Goal: Task Accomplishment & Management: Manage account settings

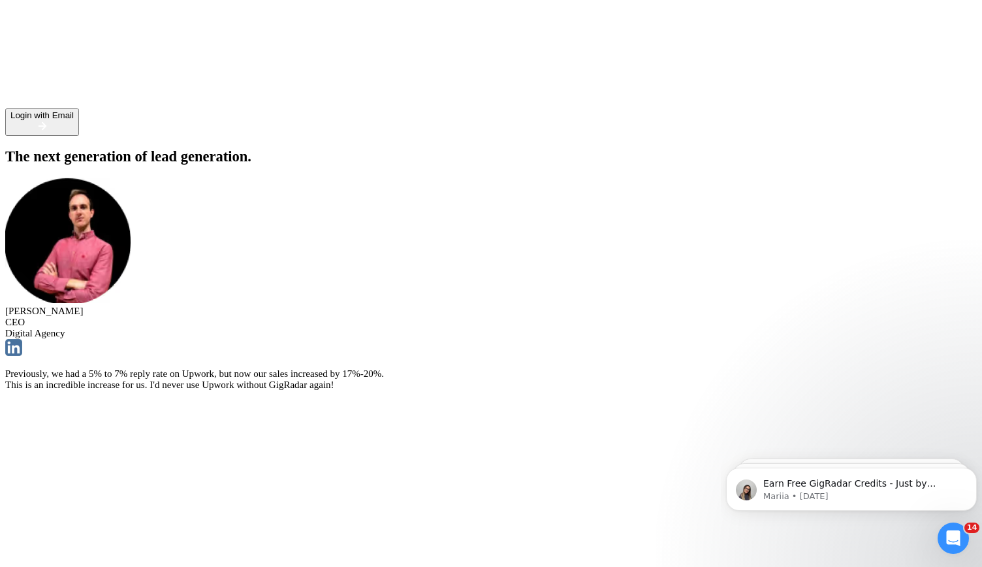
click at [74, 120] on div "Login with Email" at bounding box center [41, 115] width 63 height 10
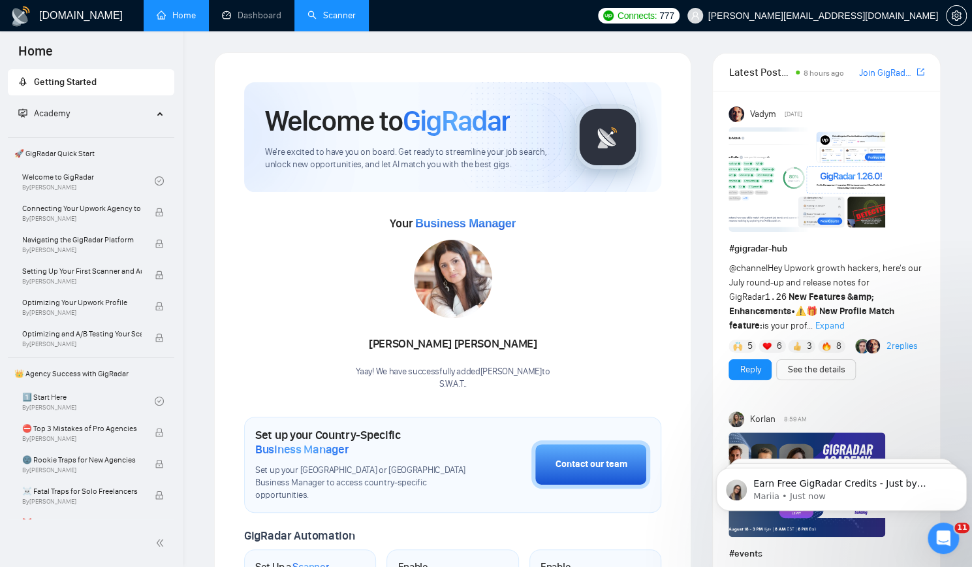
click at [325, 10] on link "Scanner" at bounding box center [332, 15] width 48 height 11
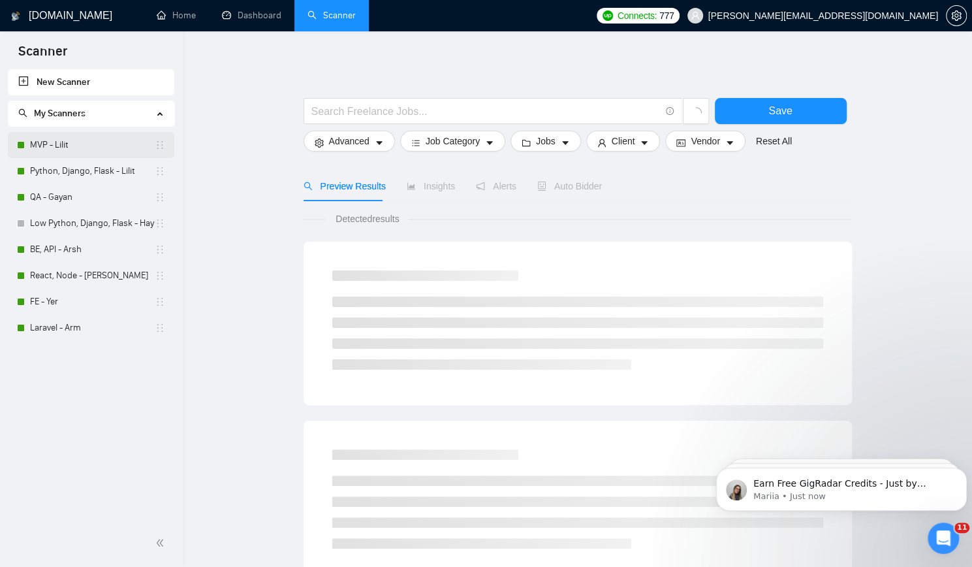
click at [88, 136] on link "MVP - Lilit" at bounding box center [92, 145] width 125 height 26
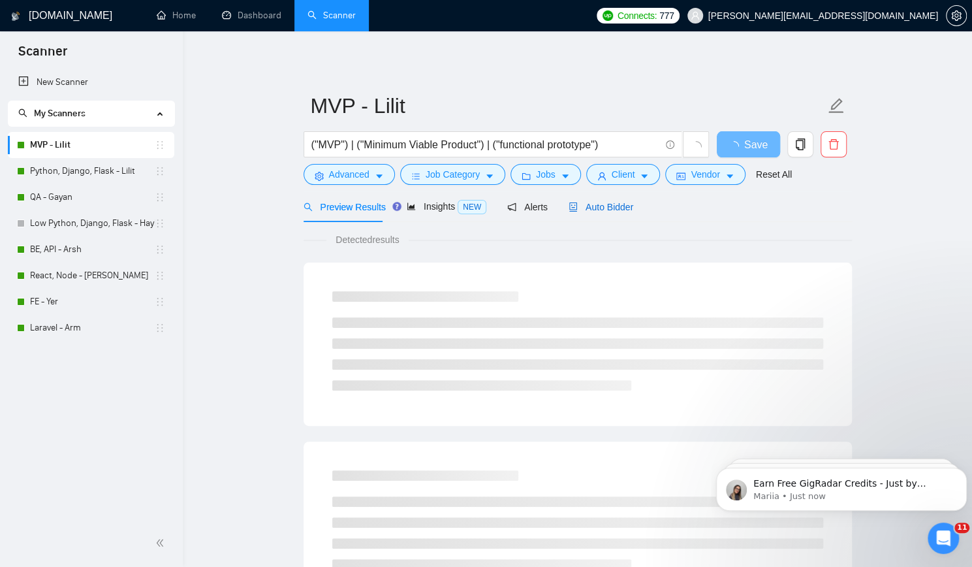
click at [603, 202] on span "Auto Bidder" at bounding box center [601, 207] width 65 height 10
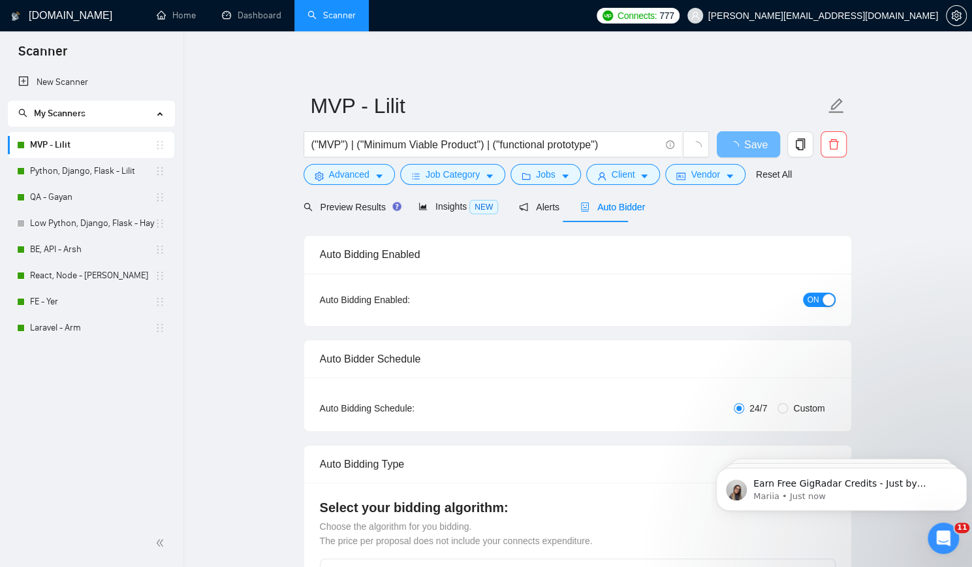
checkbox input "true"
click at [965, 473] on icon "Dismiss notification" at bounding box center [963, 471] width 7 height 7
click at [960, 470] on icon "Dismiss notification" at bounding box center [963, 471] width 7 height 7
click at [961, 470] on icon "Dismiss notification" at bounding box center [964, 472] width 6 height 6
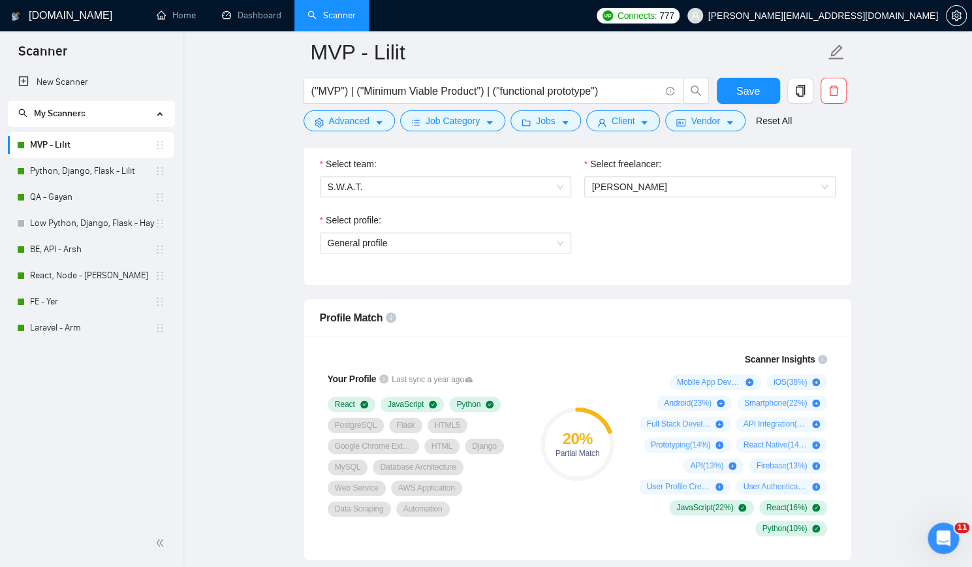
scroll to position [588, 0]
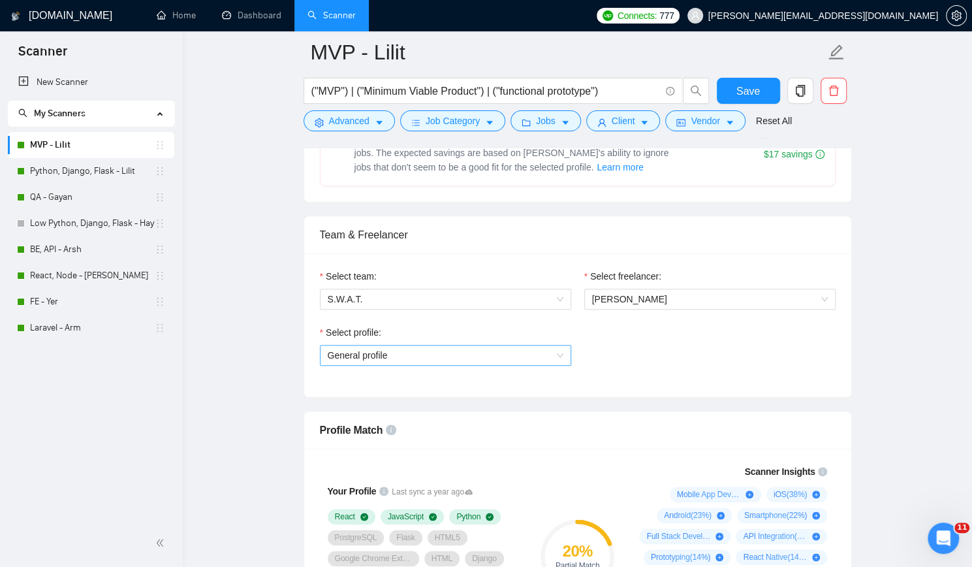
click at [558, 349] on span "General profile" at bounding box center [446, 355] width 236 height 20
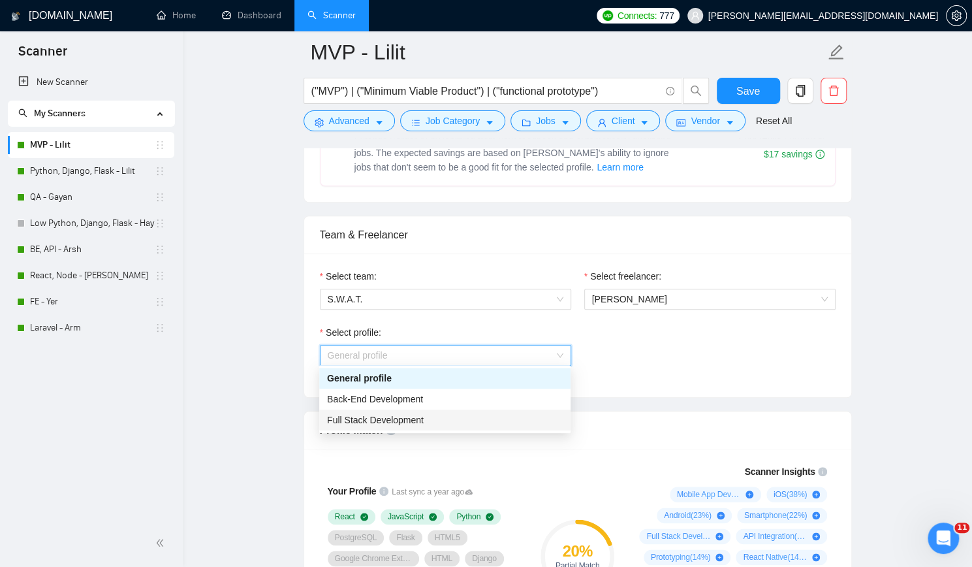
click at [496, 412] on div "Full Stack Development" at bounding box center [444, 419] width 251 height 21
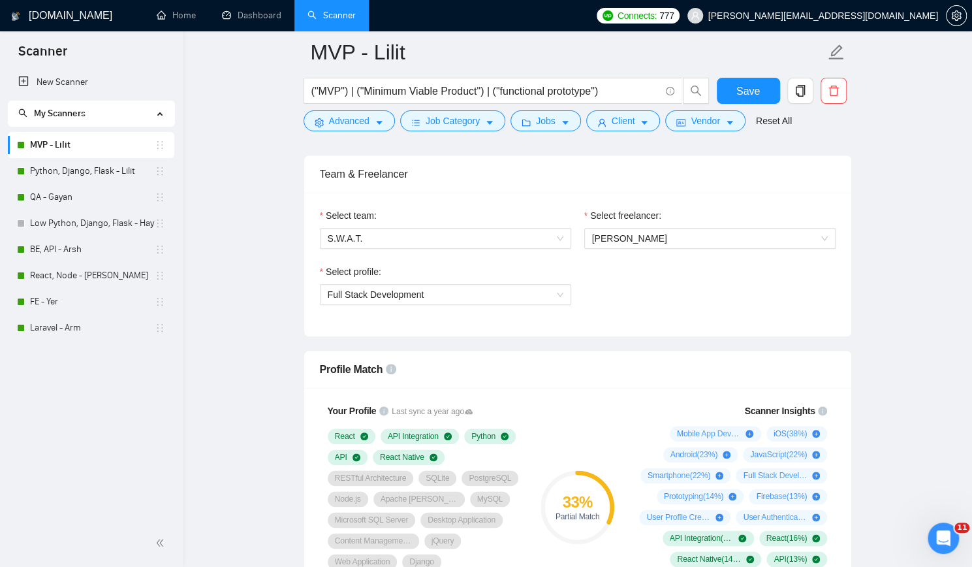
scroll to position [718, 0]
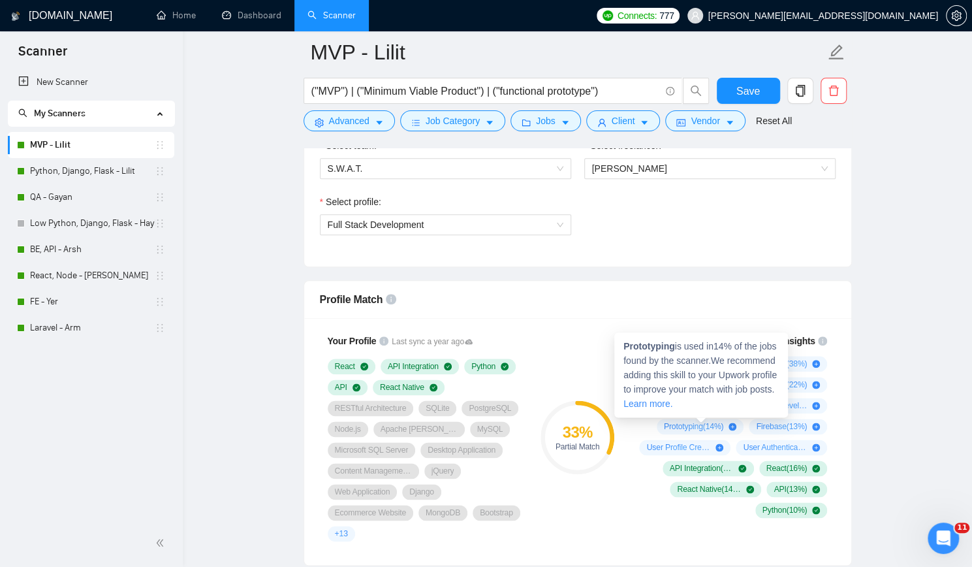
click at [686, 421] on span "Prototyping ( 14 %)" at bounding box center [693, 426] width 59 height 10
click at [657, 346] on strong "Prototyping" at bounding box center [650, 346] width 52 height 10
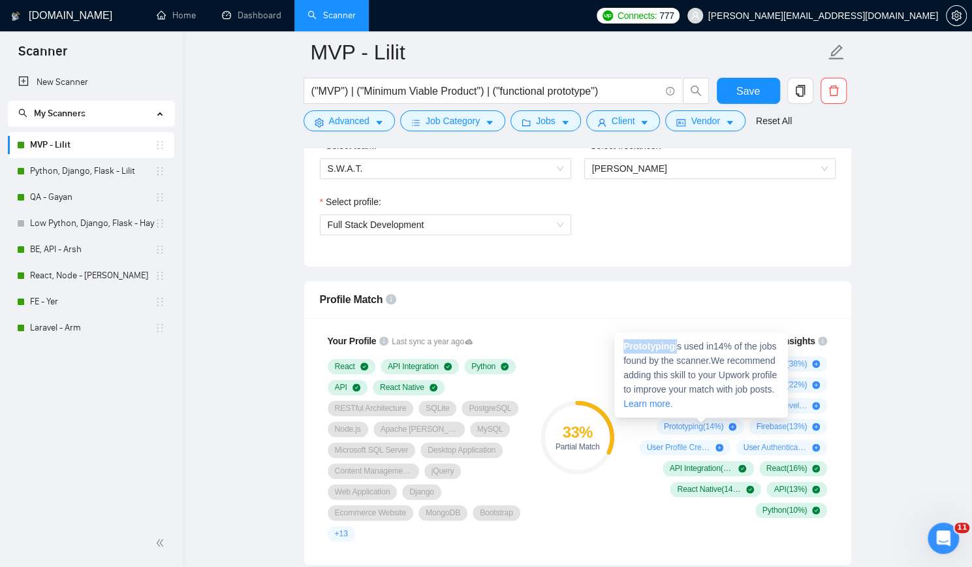
copy span "Prototyping"
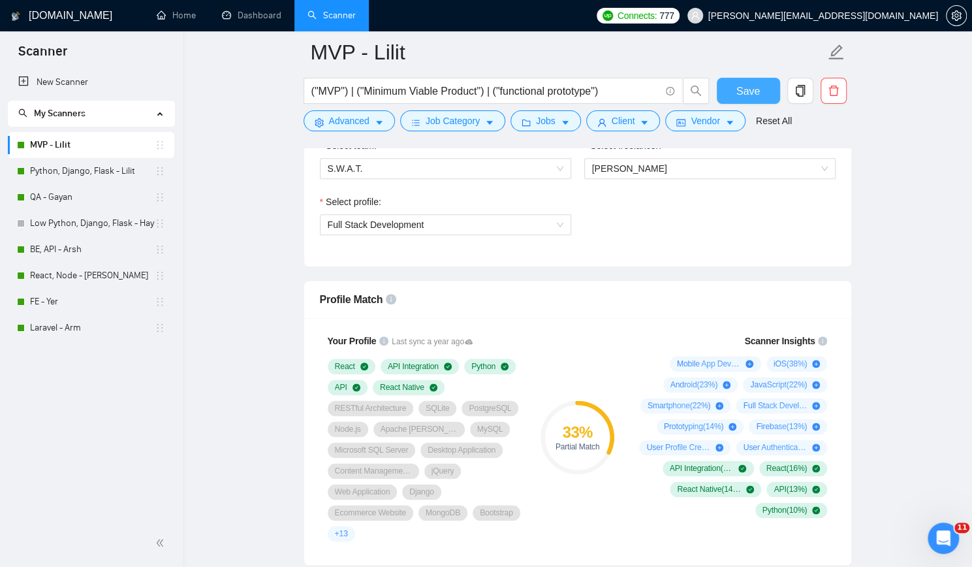
click at [758, 83] on span "Save" at bounding box center [749, 91] width 24 height 16
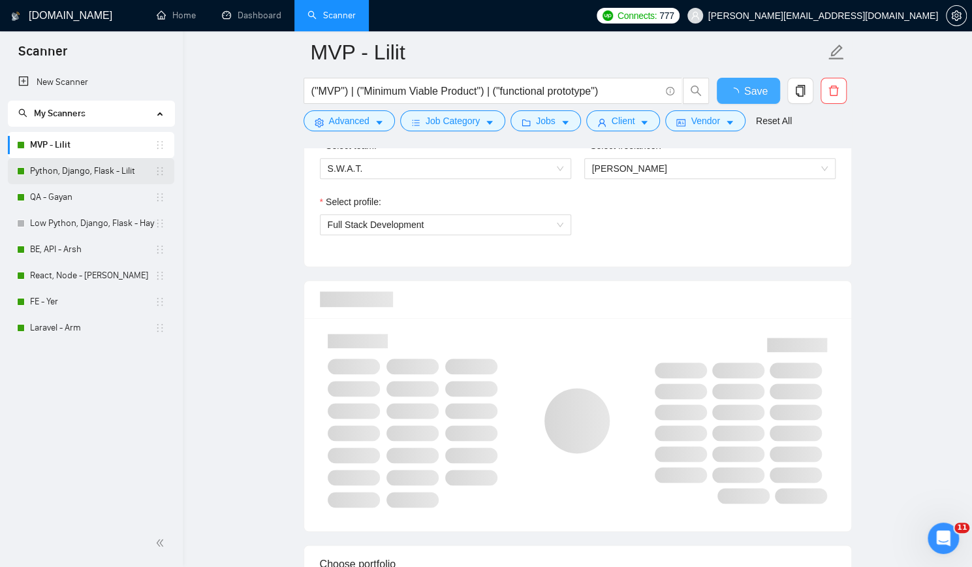
checkbox input "true"
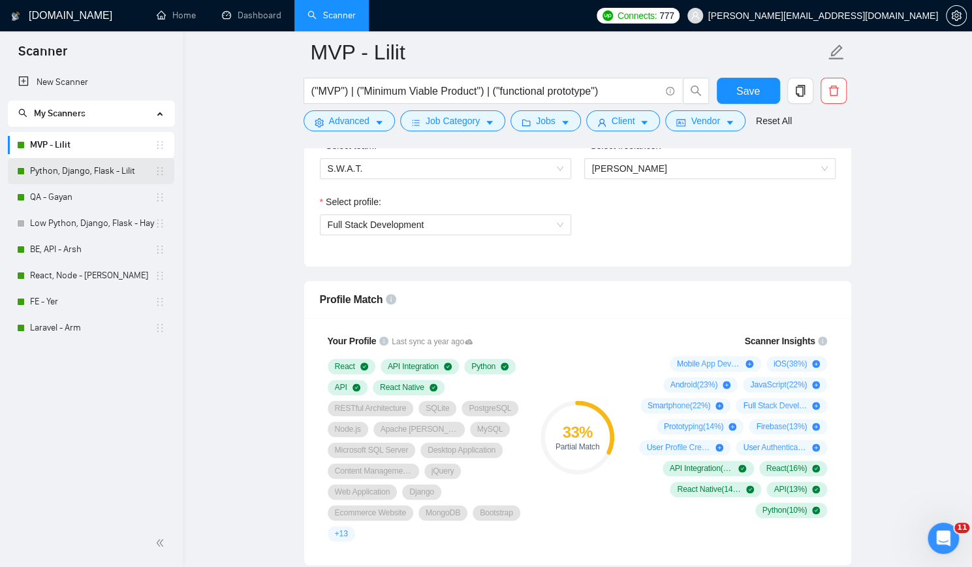
click at [98, 168] on link "Python, Django, Flask - Lilit" at bounding box center [92, 171] width 125 height 26
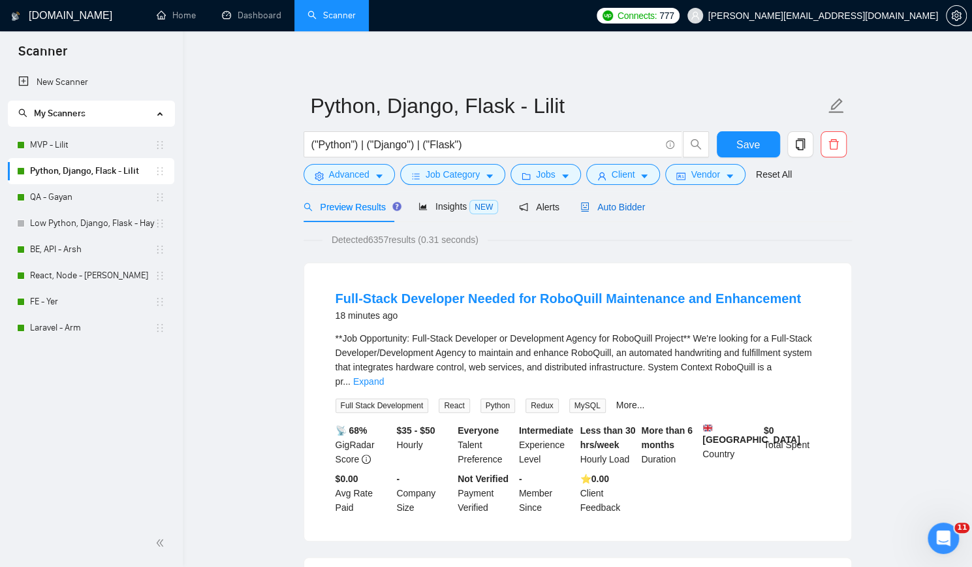
click at [620, 210] on span "Auto Bidder" at bounding box center [613, 207] width 65 height 10
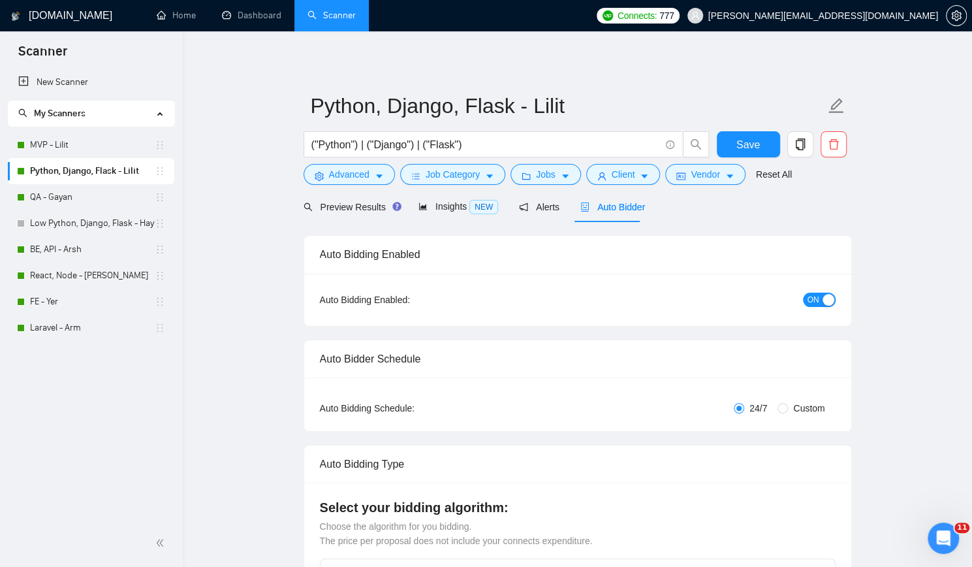
checkbox input "true"
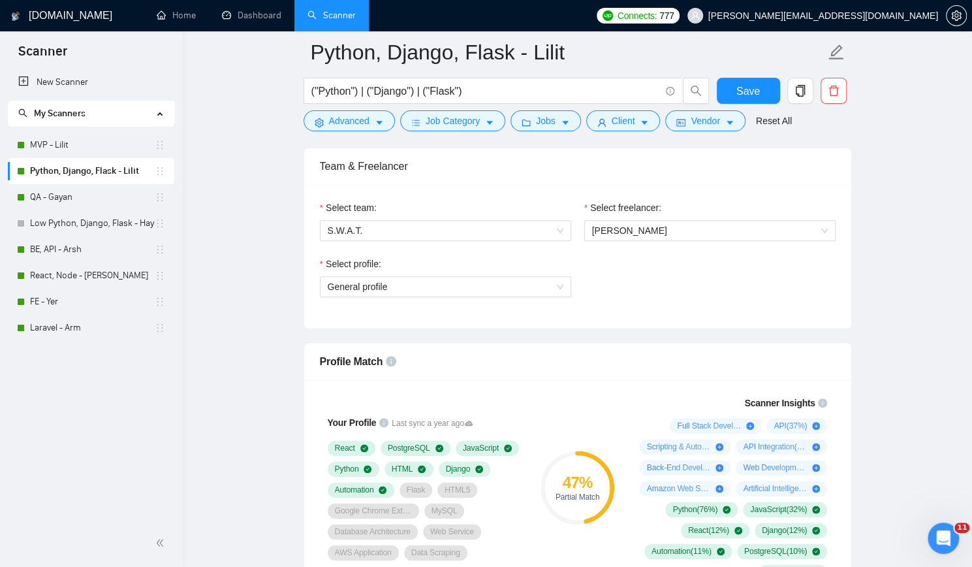
scroll to position [718, 0]
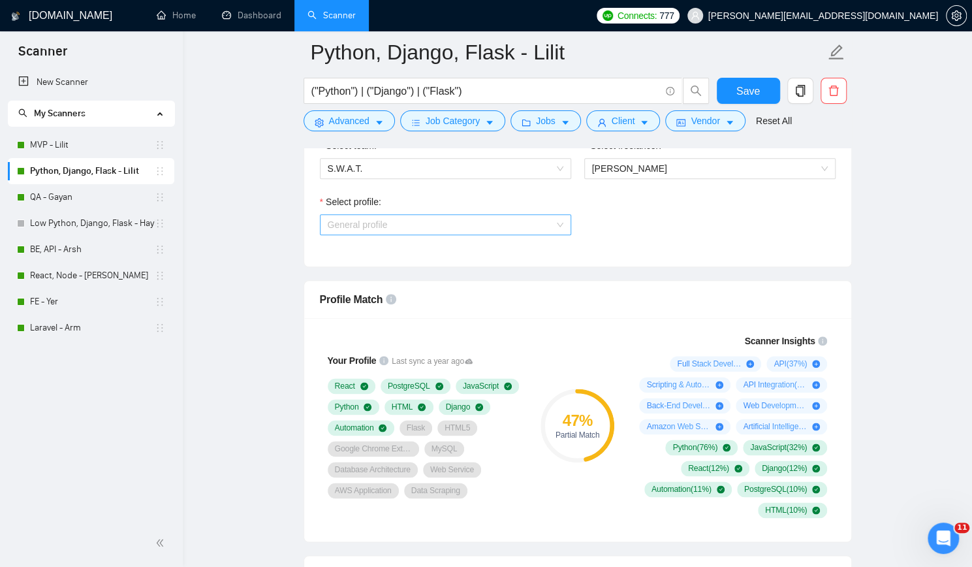
click at [536, 227] on span "General profile" at bounding box center [446, 225] width 236 height 20
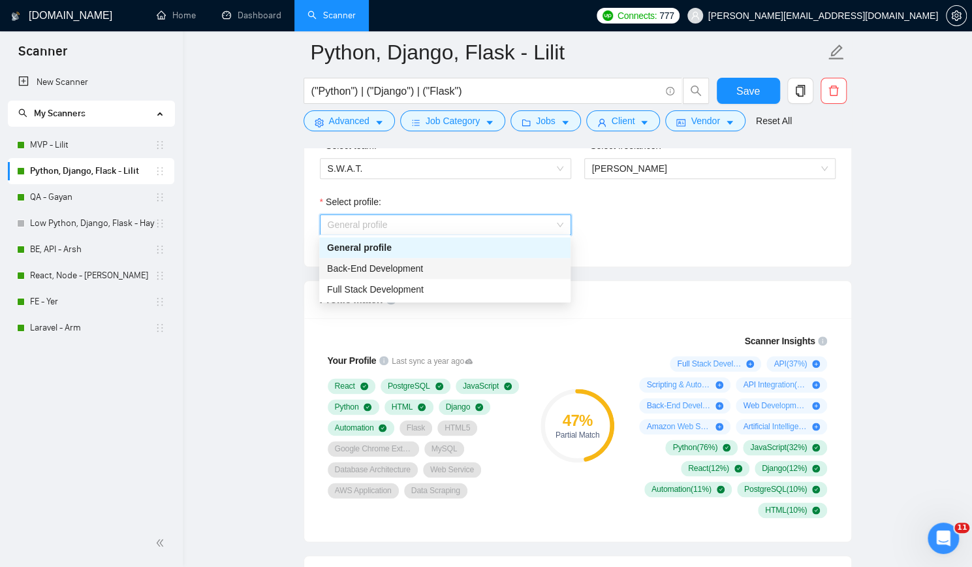
click at [475, 277] on div "Back-End Development" at bounding box center [444, 268] width 251 height 21
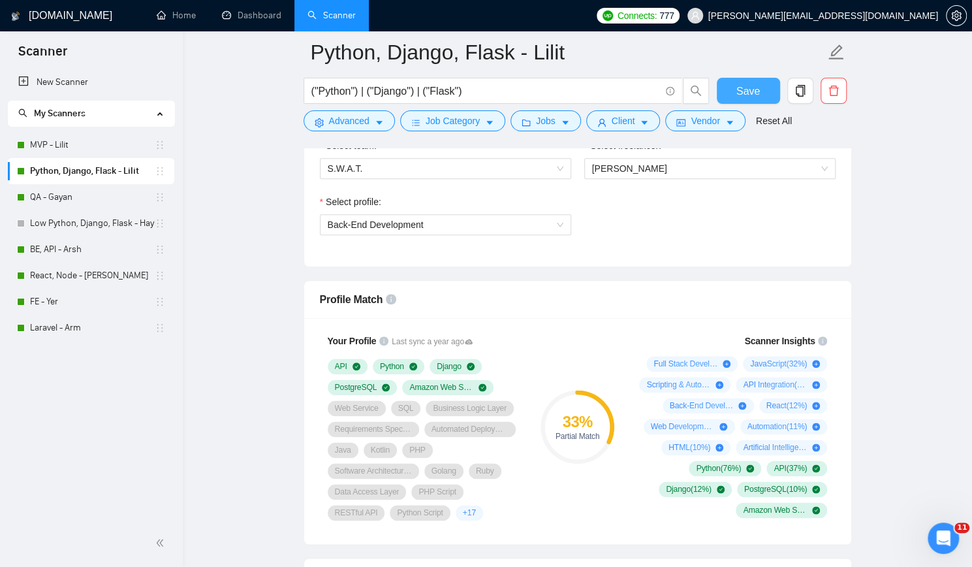
click at [753, 91] on span "Save" at bounding box center [749, 91] width 24 height 16
click at [89, 144] on link "MVP - Lilit" at bounding box center [92, 145] width 125 height 26
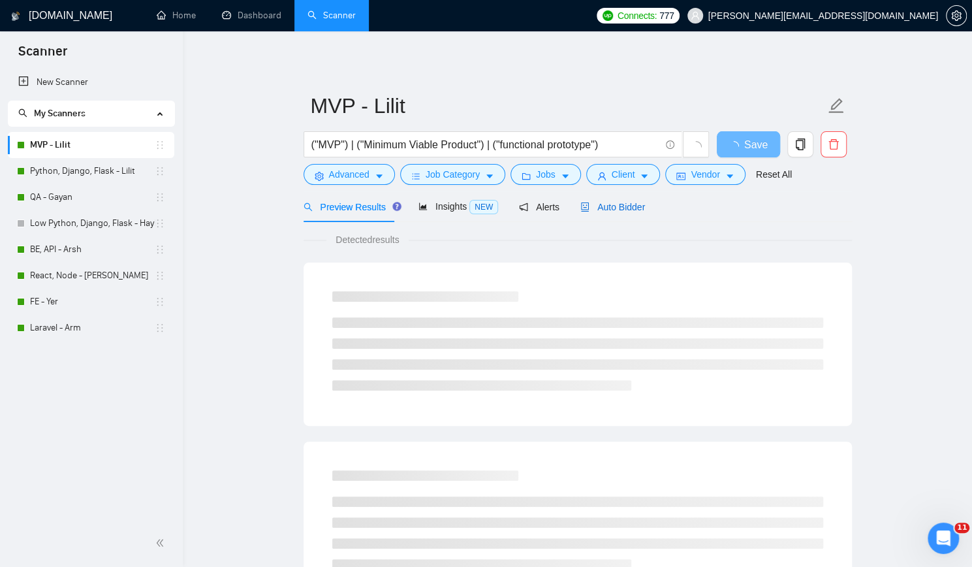
click at [613, 202] on span "Auto Bidder" at bounding box center [613, 207] width 65 height 10
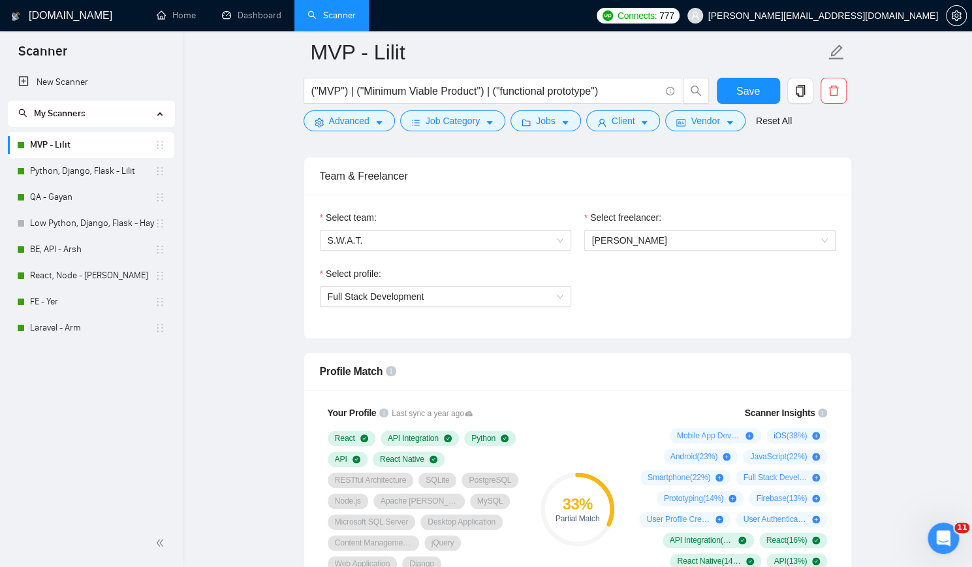
scroll to position [522, 0]
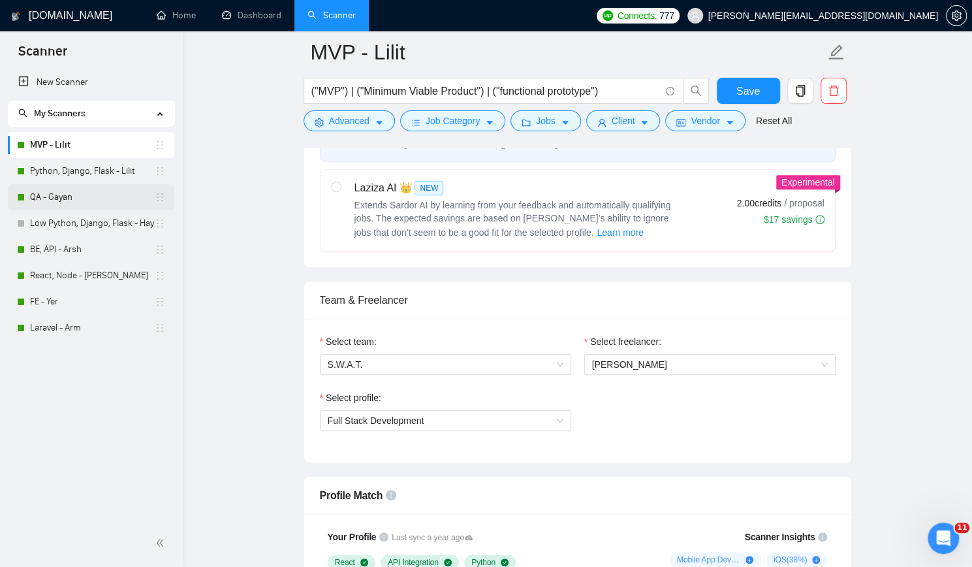
click at [72, 202] on link "QA - Gayan" at bounding box center [92, 197] width 125 height 26
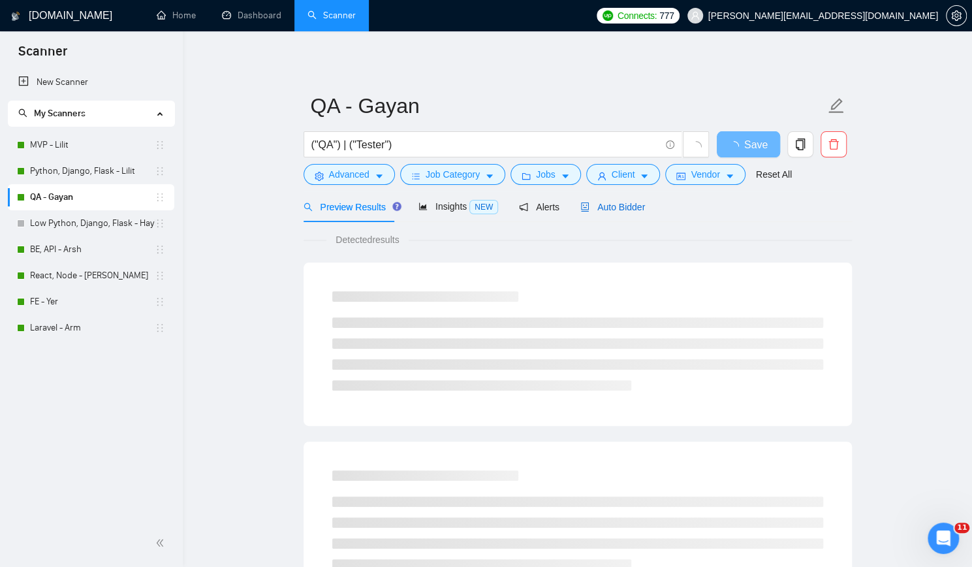
click at [605, 205] on span "Auto Bidder" at bounding box center [613, 207] width 65 height 10
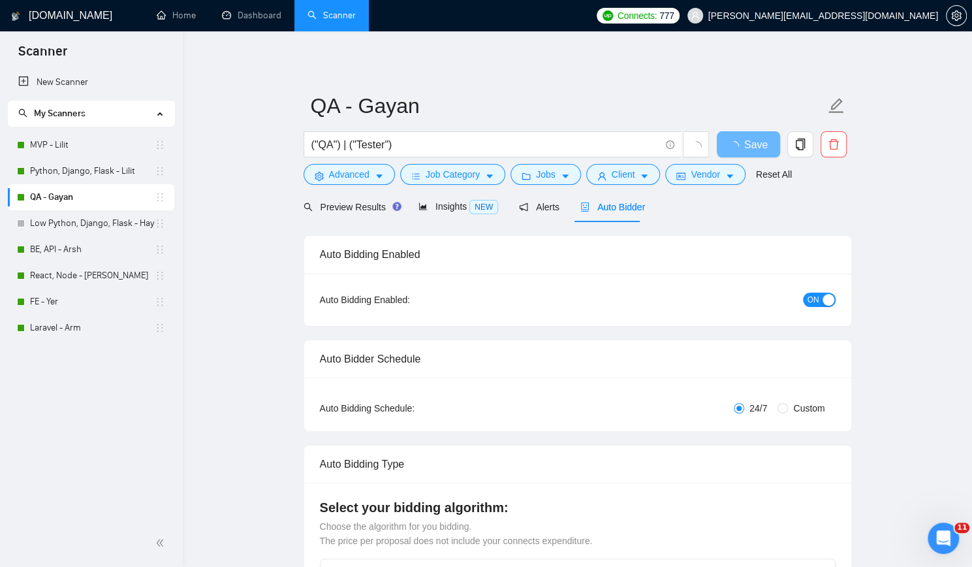
checkbox input "true"
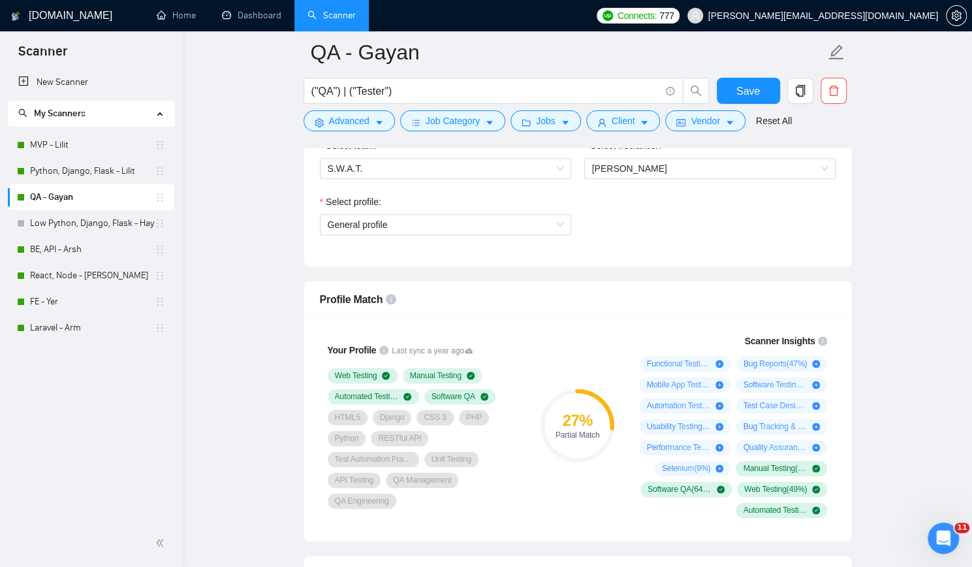
scroll to position [849, 0]
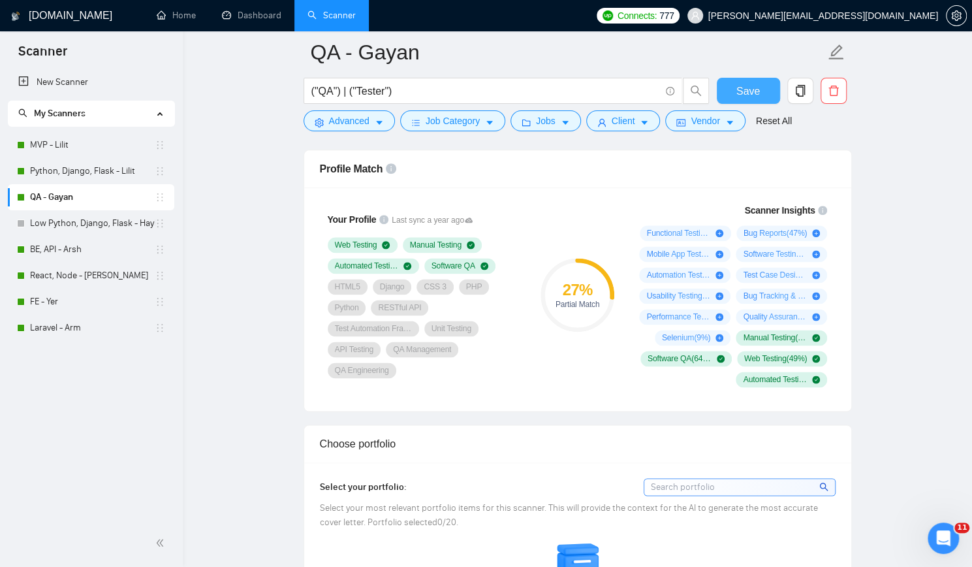
click at [734, 85] on button "Save" at bounding box center [748, 91] width 63 height 26
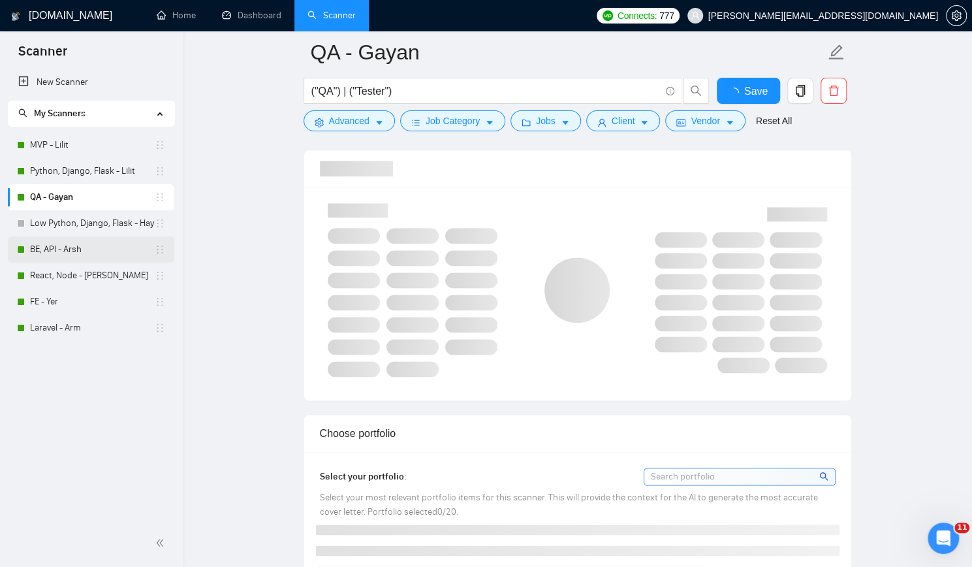
checkbox input "true"
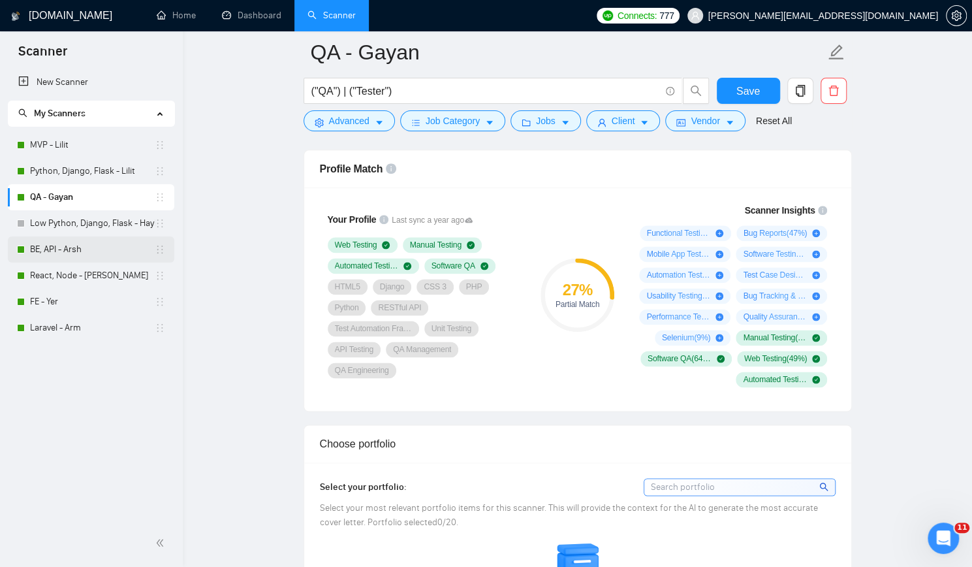
click at [67, 247] on link "BE, API - Arsh" at bounding box center [92, 249] width 125 height 26
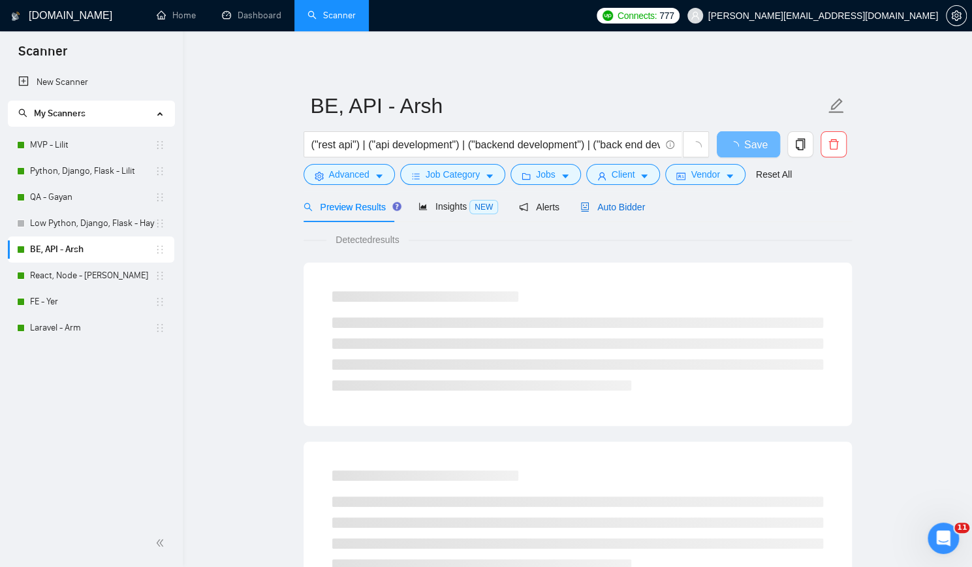
click at [612, 207] on span "Auto Bidder" at bounding box center [613, 207] width 65 height 10
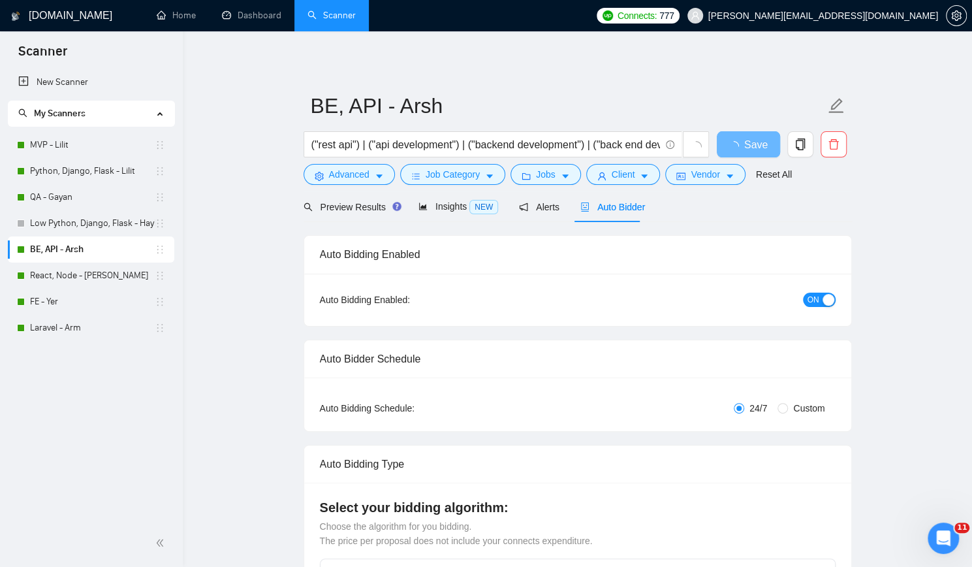
checkbox input "true"
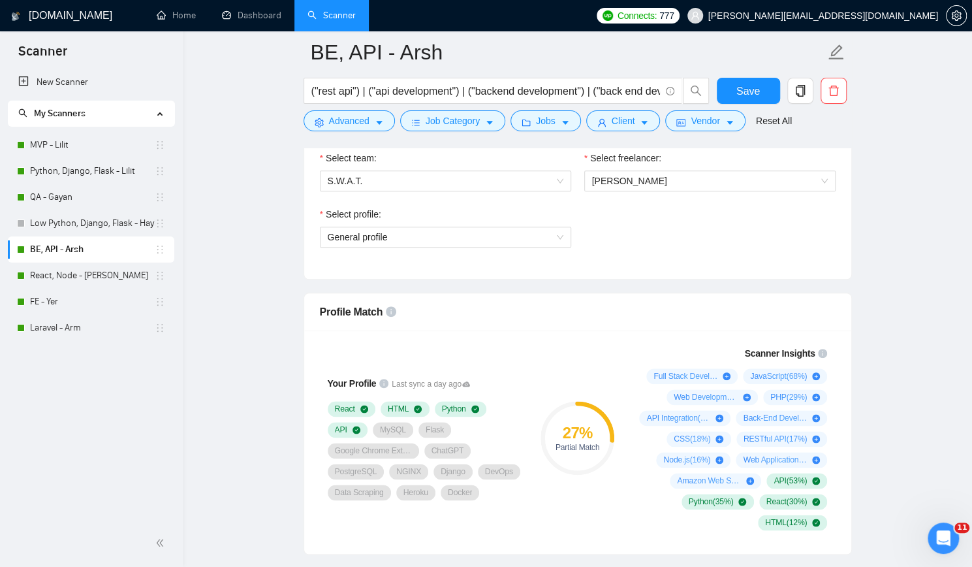
scroll to position [718, 0]
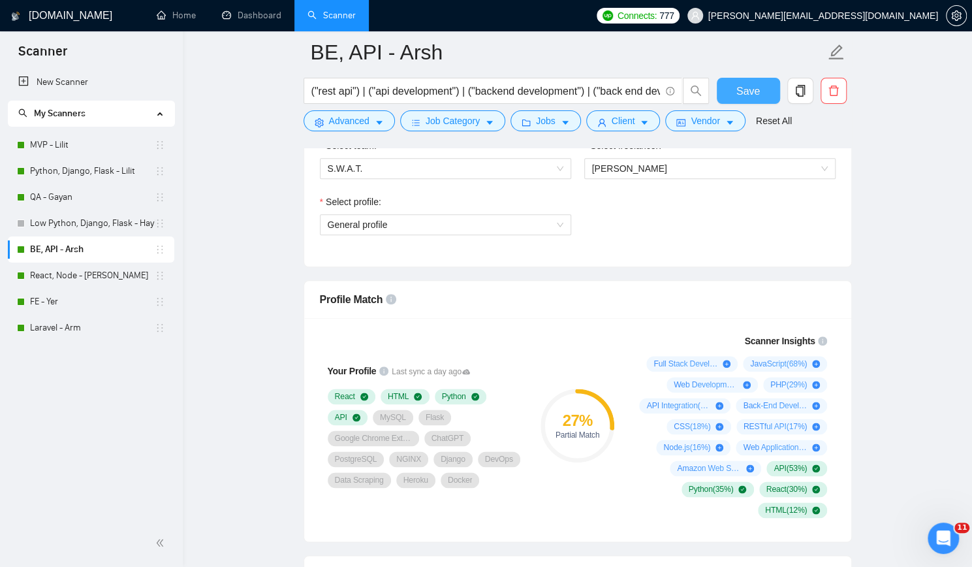
click at [750, 87] on span "Save" at bounding box center [749, 91] width 24 height 16
click at [103, 274] on link "React, Node - [PERSON_NAME]" at bounding box center [92, 276] width 125 height 26
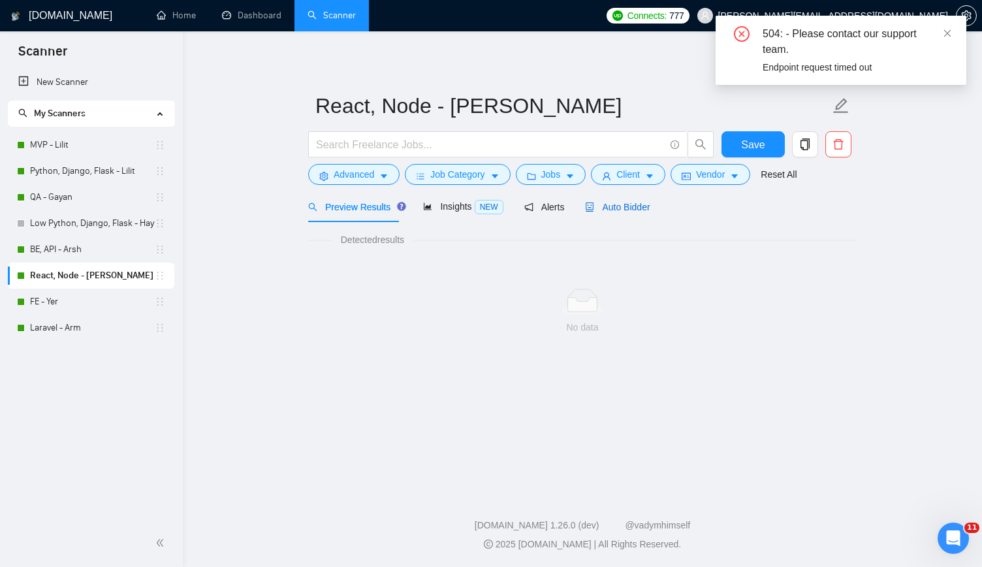
click at [611, 206] on span "Auto Bidder" at bounding box center [617, 207] width 65 height 10
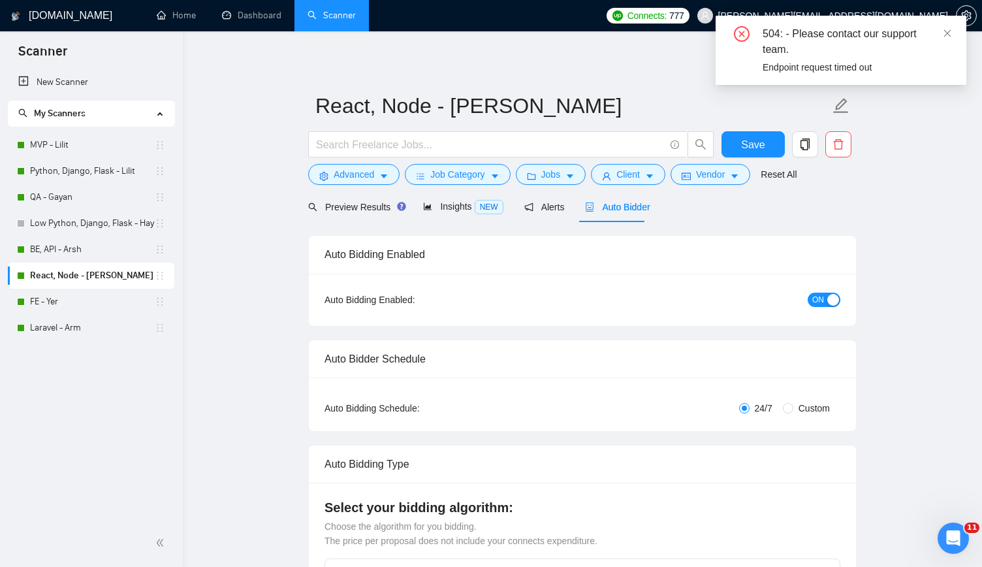
checkbox input "true"
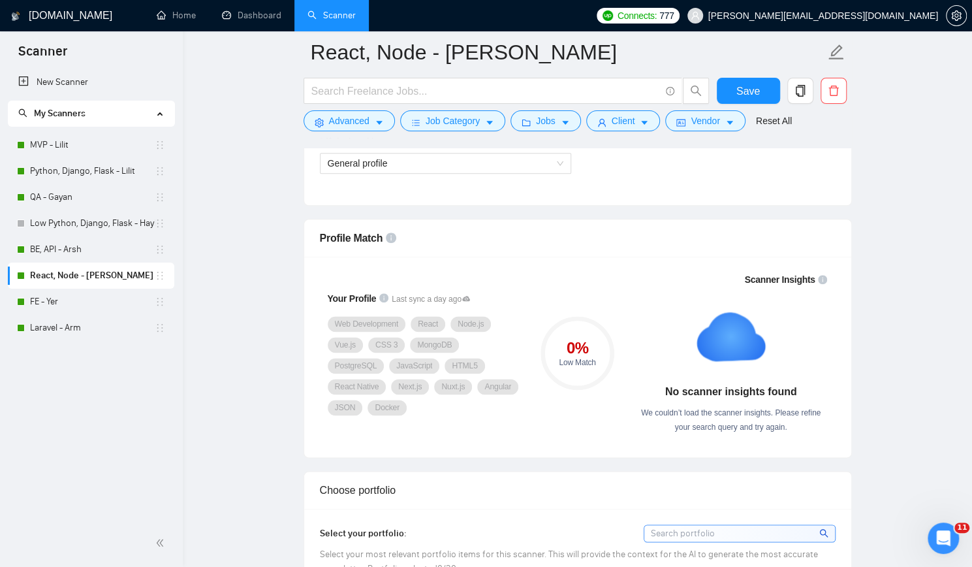
scroll to position [784, 0]
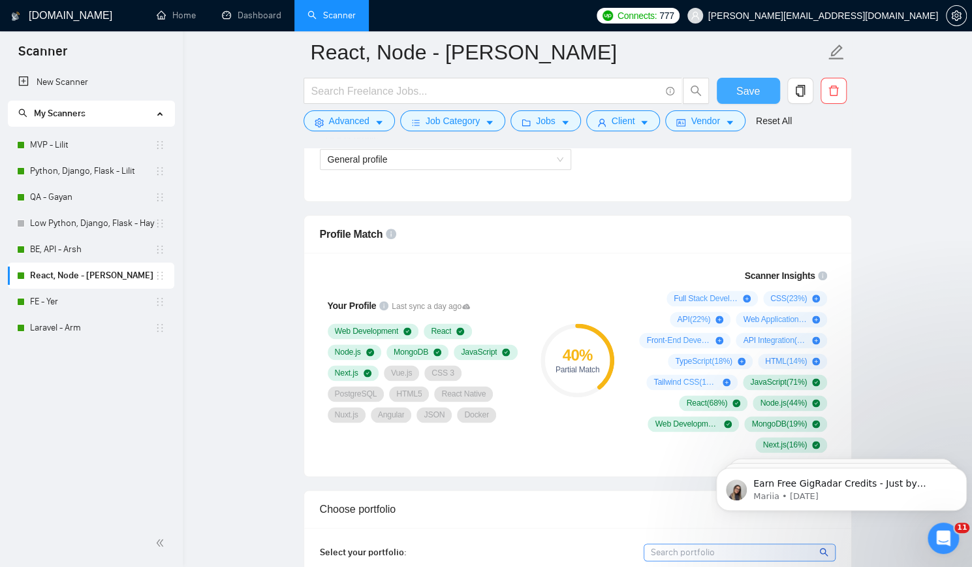
click at [756, 89] on span "Save" at bounding box center [749, 91] width 24 height 16
click at [73, 301] on link "FE - Yer" at bounding box center [92, 302] width 125 height 26
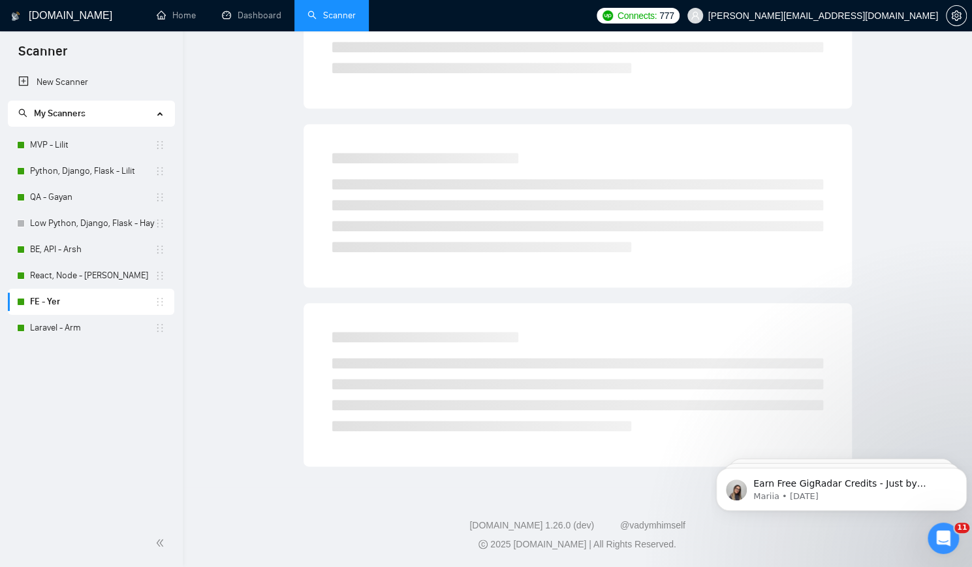
click at [73, 301] on link "FE - Yer" at bounding box center [92, 302] width 125 height 26
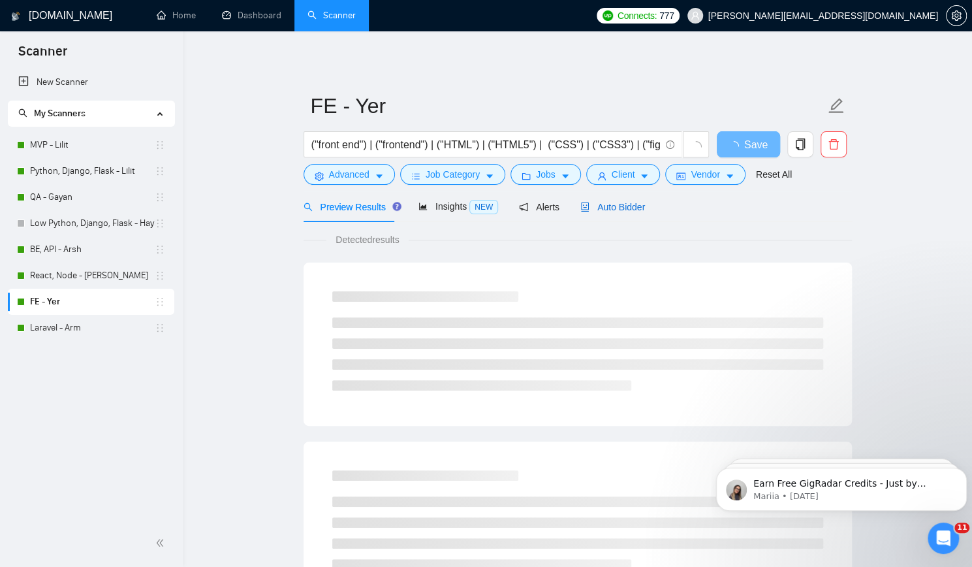
click at [622, 208] on span "Auto Bidder" at bounding box center [613, 207] width 65 height 10
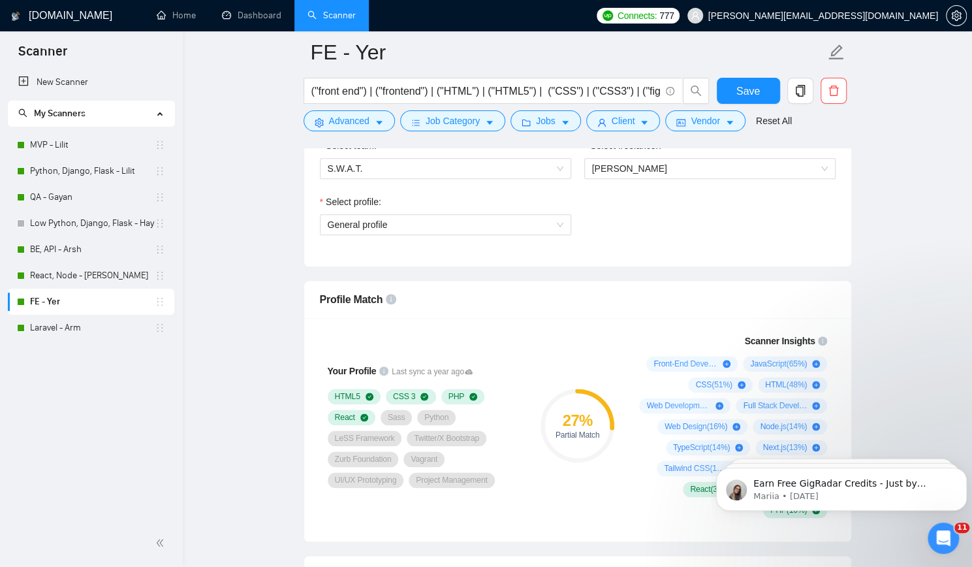
scroll to position [784, 0]
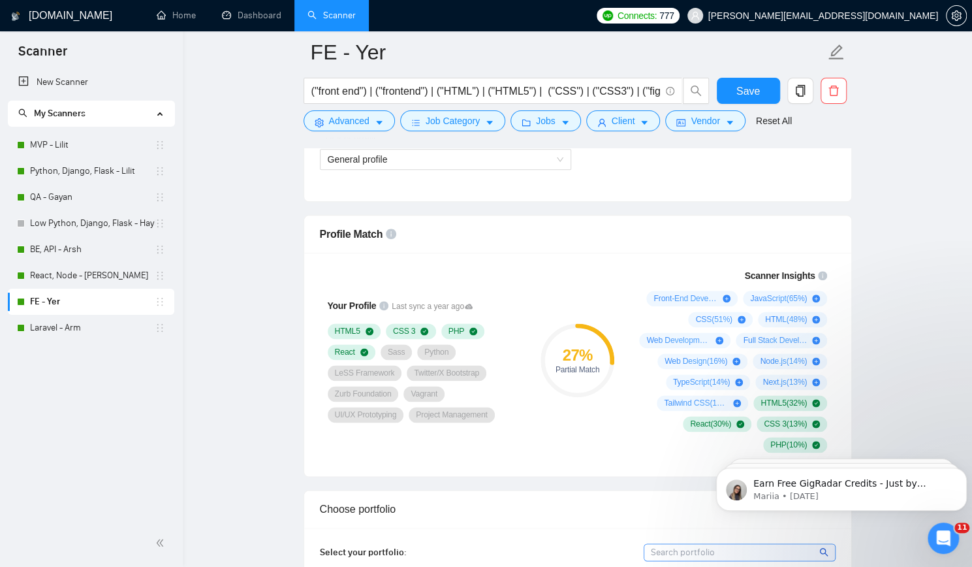
click at [503, 197] on div "Select team: S.W.A.T. Select freelancer: [PERSON_NAME] Select profile: General …" at bounding box center [577, 129] width 547 height 144
click at [965, 467] on button "Dismiss notification" at bounding box center [963, 471] width 17 height 17
click at [964, 467] on button "Dismiss notification" at bounding box center [963, 471] width 17 height 17
click at [963, 467] on button "Dismiss notification" at bounding box center [963, 471] width 17 height 17
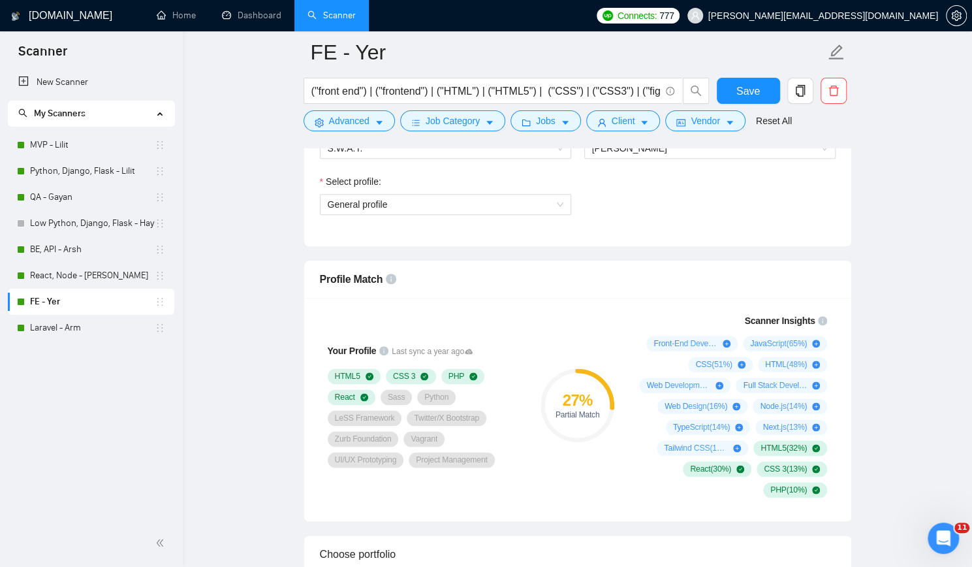
scroll to position [718, 0]
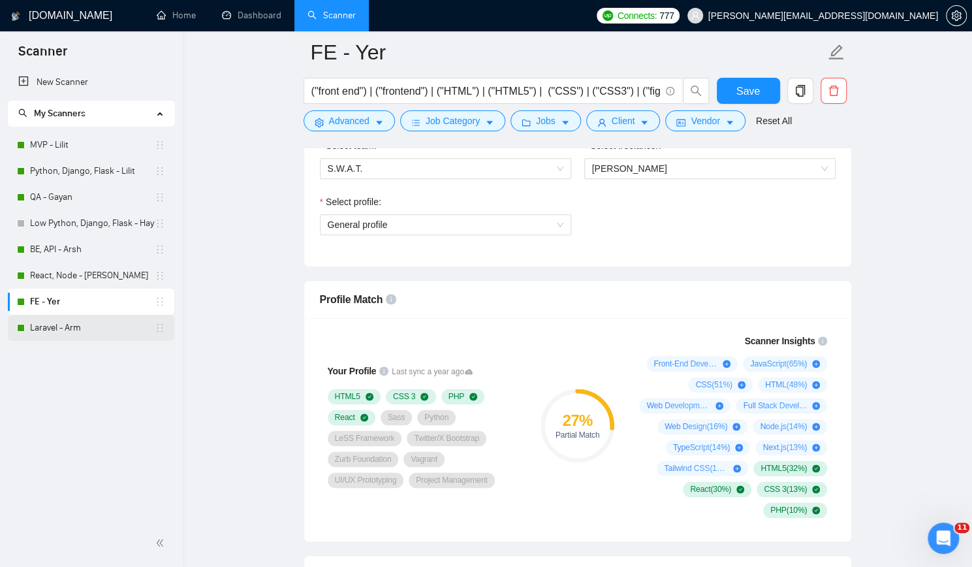
click at [46, 326] on link "Laravel - Arm" at bounding box center [92, 328] width 125 height 26
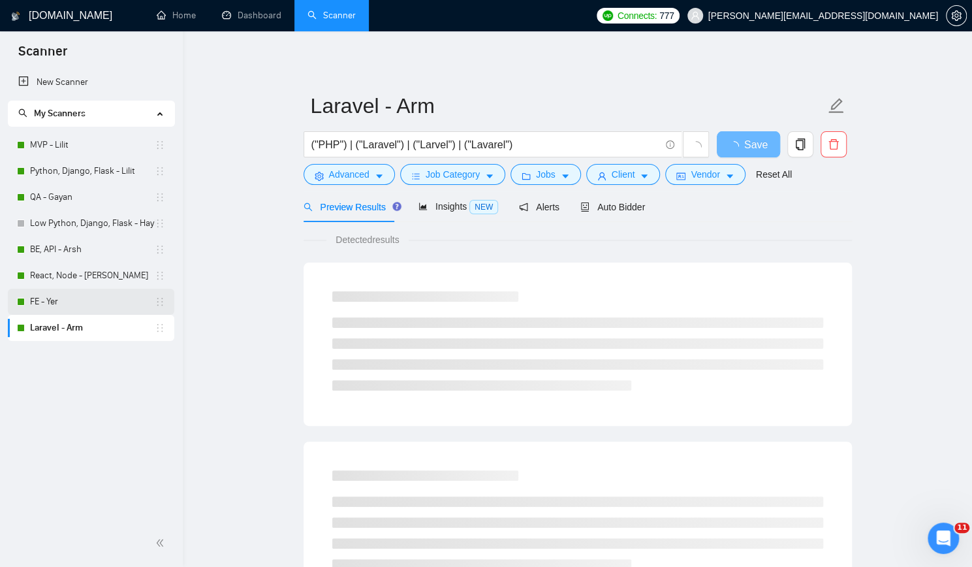
click at [49, 298] on link "FE - Yer" at bounding box center [92, 302] width 125 height 26
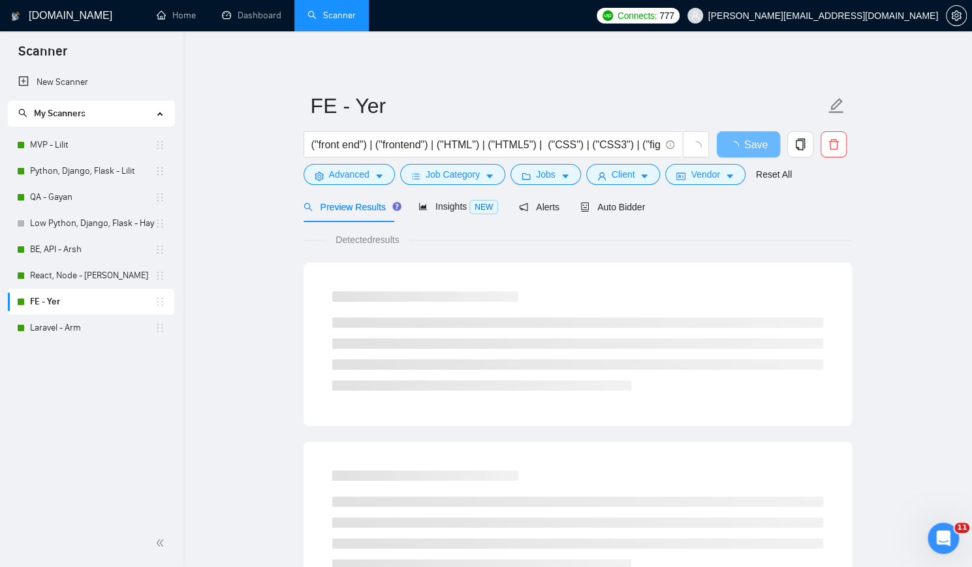
click at [49, 298] on link "FE - Yer" at bounding box center [92, 302] width 125 height 26
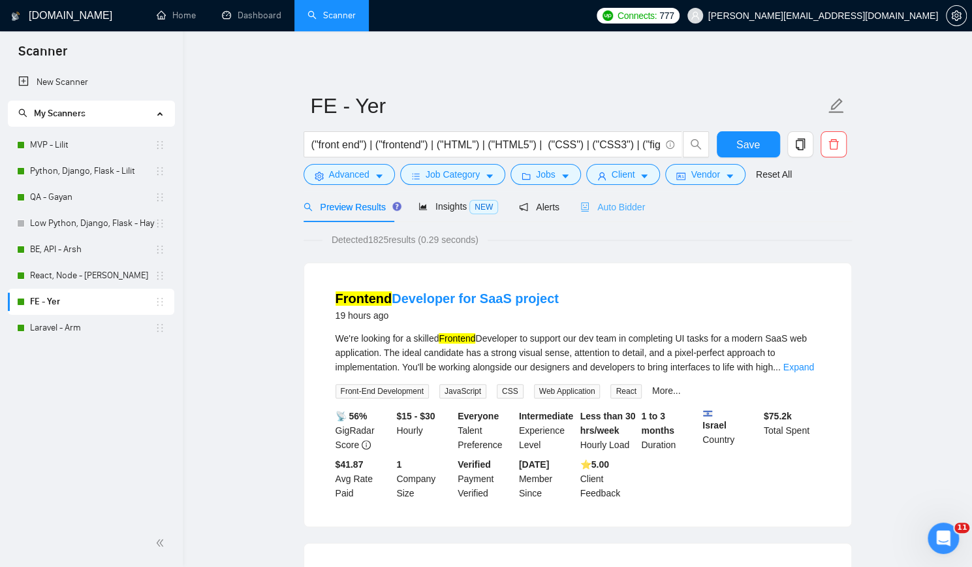
click at [618, 198] on div "Auto Bidder" at bounding box center [613, 206] width 65 height 31
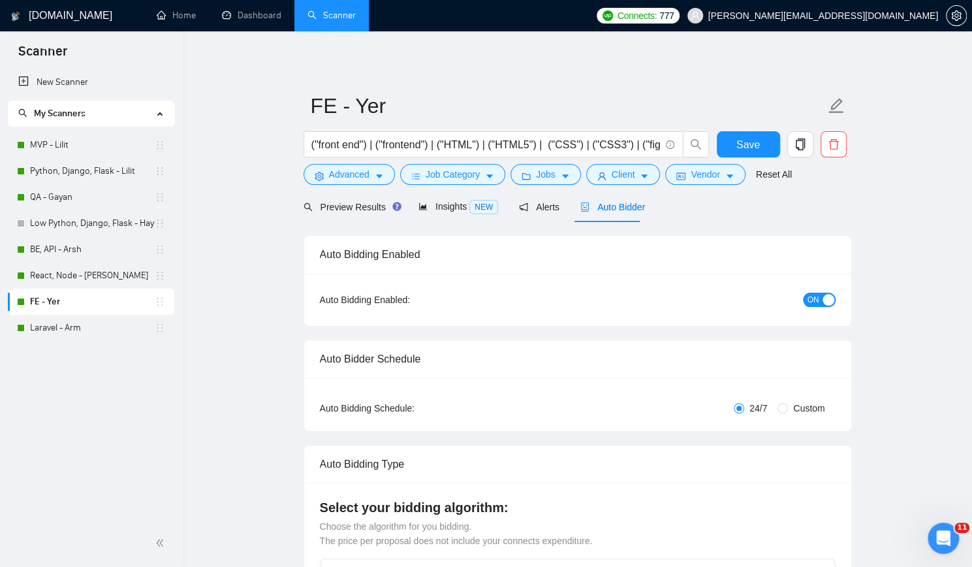
checkbox input "true"
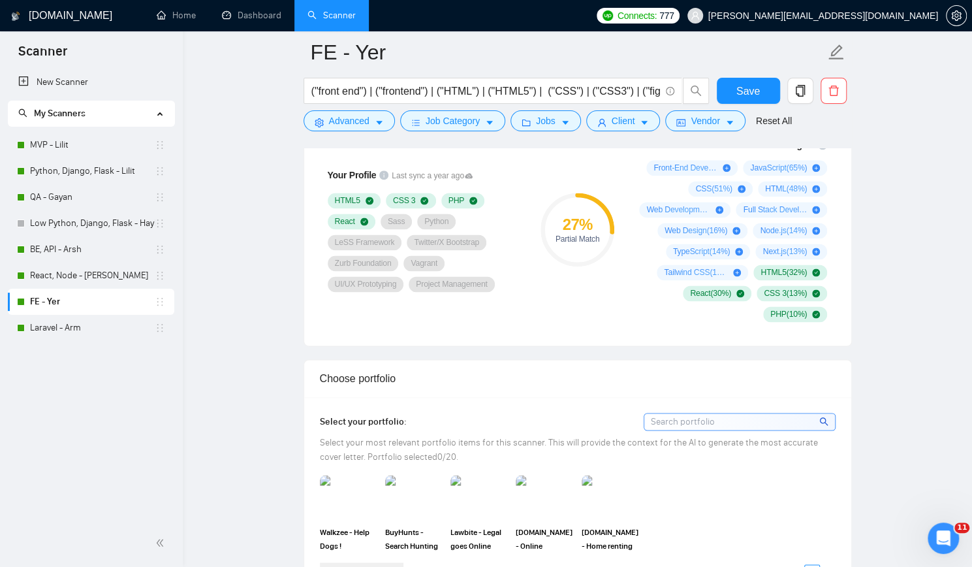
scroll to position [849, 0]
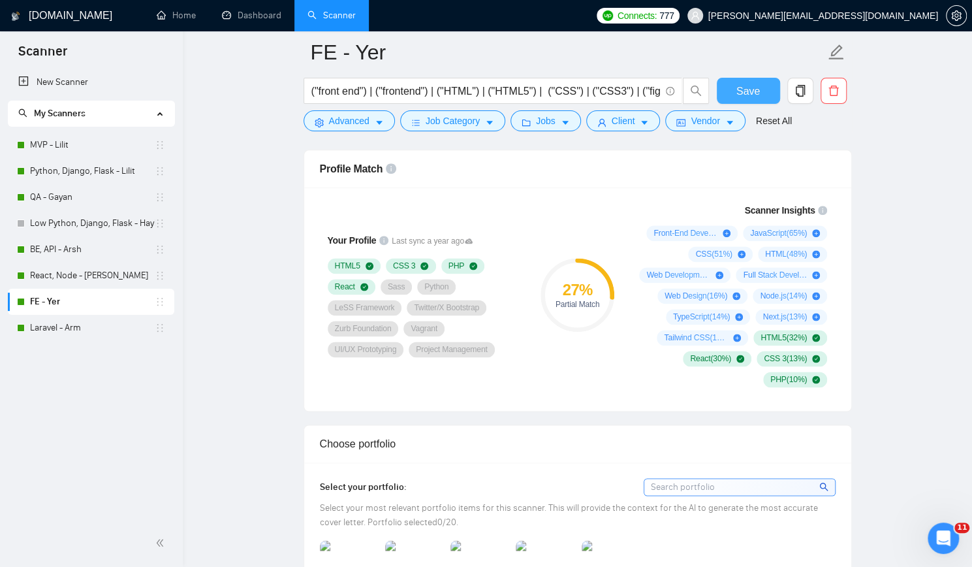
click at [722, 92] on button "Save" at bounding box center [748, 91] width 63 height 26
click at [60, 327] on link "Laravel - Arm" at bounding box center [92, 328] width 125 height 26
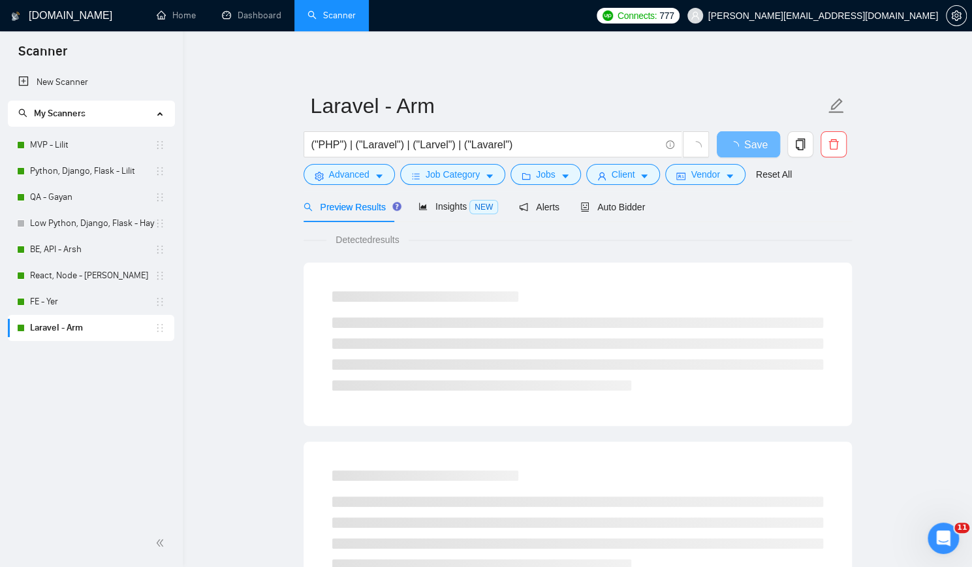
click at [60, 327] on link "Laravel - Arm" at bounding box center [92, 328] width 125 height 26
click at [629, 204] on span "Auto Bidder" at bounding box center [613, 207] width 65 height 10
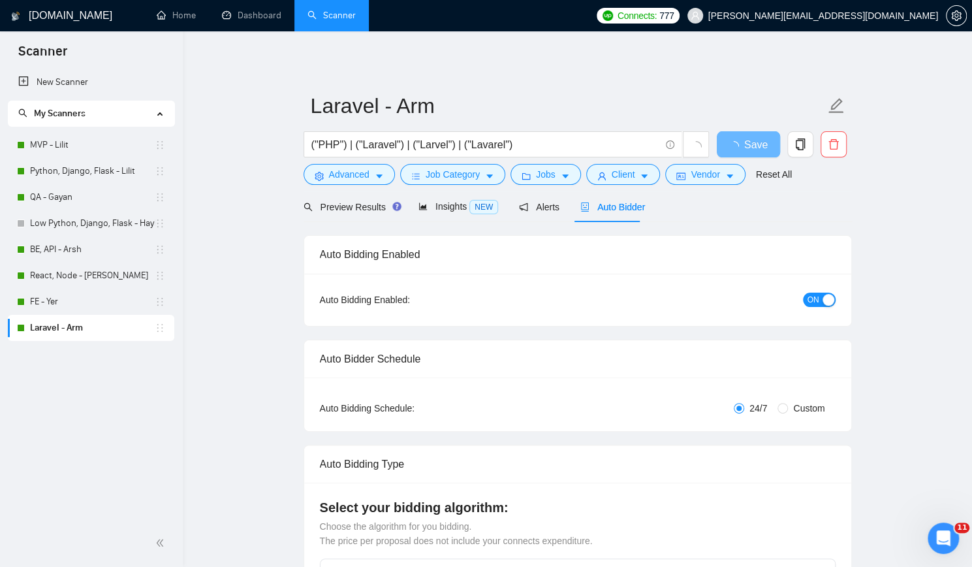
checkbox input "true"
click at [629, 204] on span "Auto Bidder" at bounding box center [613, 207] width 65 height 10
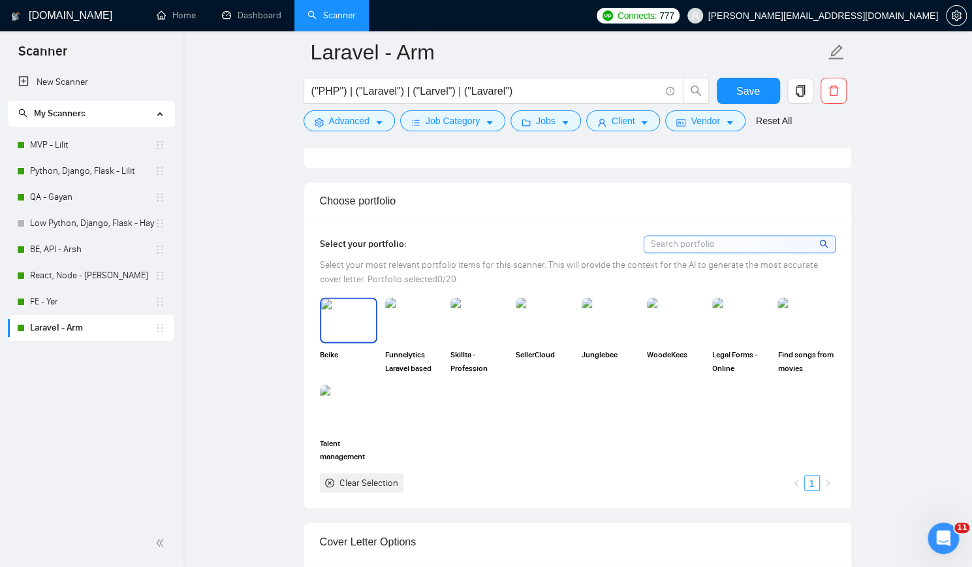
scroll to position [1110, 0]
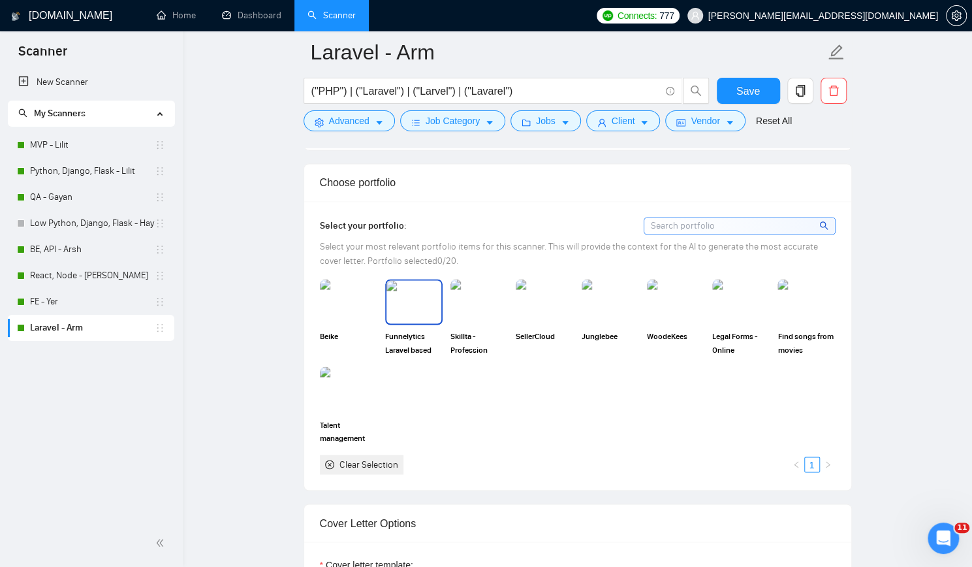
click at [419, 307] on img at bounding box center [414, 301] width 55 height 43
click at [490, 304] on img at bounding box center [479, 301] width 55 height 43
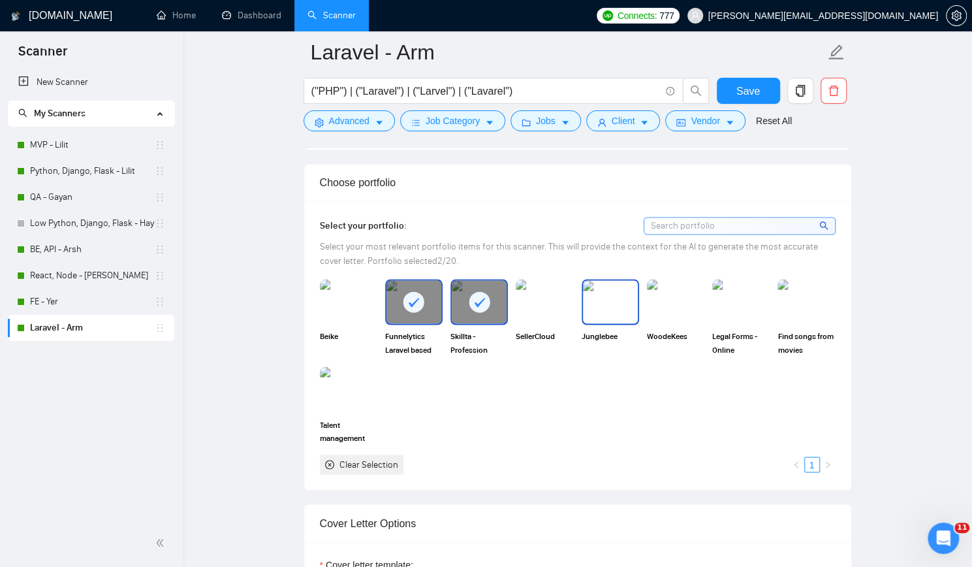
click at [609, 308] on img at bounding box center [610, 301] width 55 height 43
click at [734, 82] on button "Save" at bounding box center [748, 91] width 63 height 26
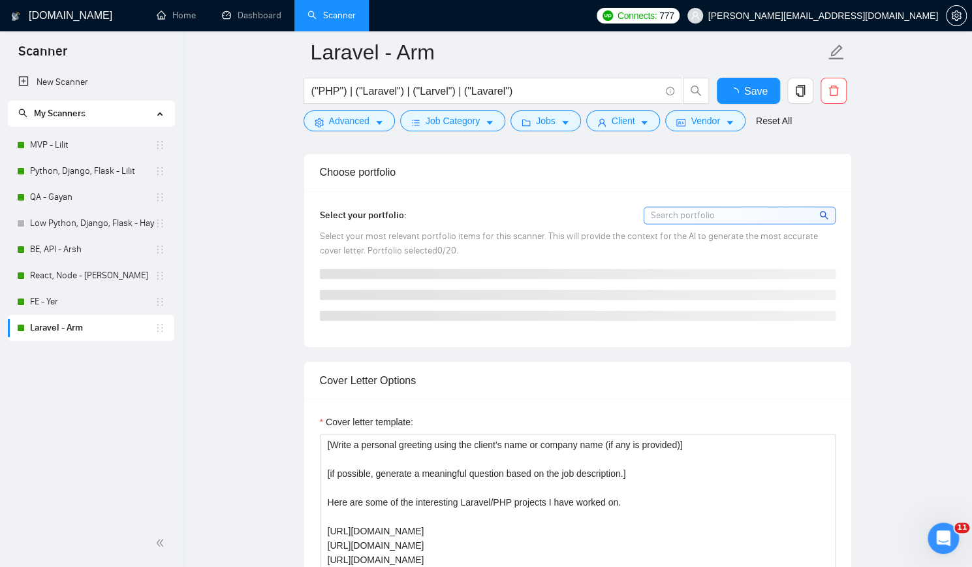
checkbox input "true"
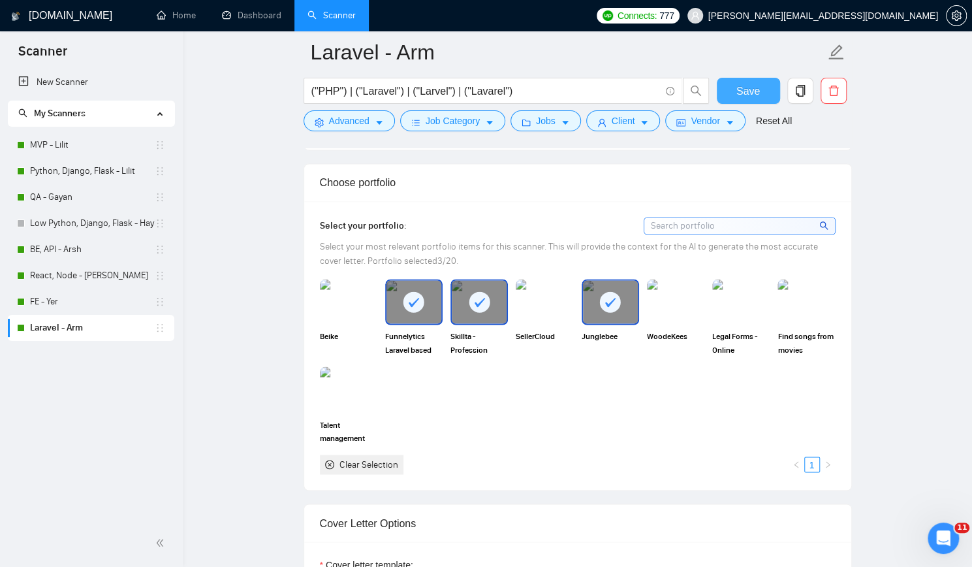
click at [767, 91] on button "Save" at bounding box center [748, 91] width 63 height 26
click at [63, 146] on link "MVP - Lilit" at bounding box center [92, 145] width 125 height 26
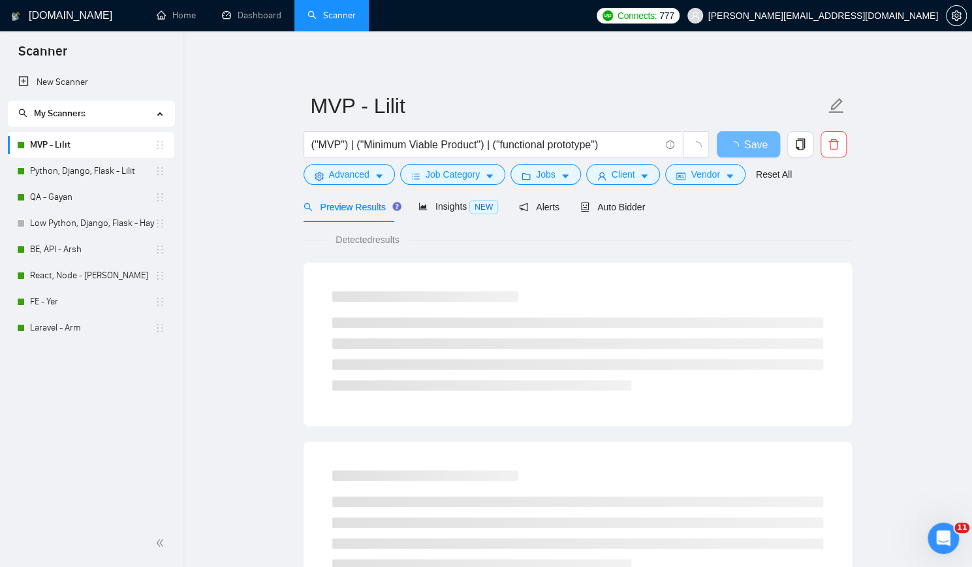
click at [73, 146] on link "MVP - Lilit" at bounding box center [92, 145] width 125 height 26
click at [608, 210] on span "Auto Bidder" at bounding box center [613, 207] width 65 height 10
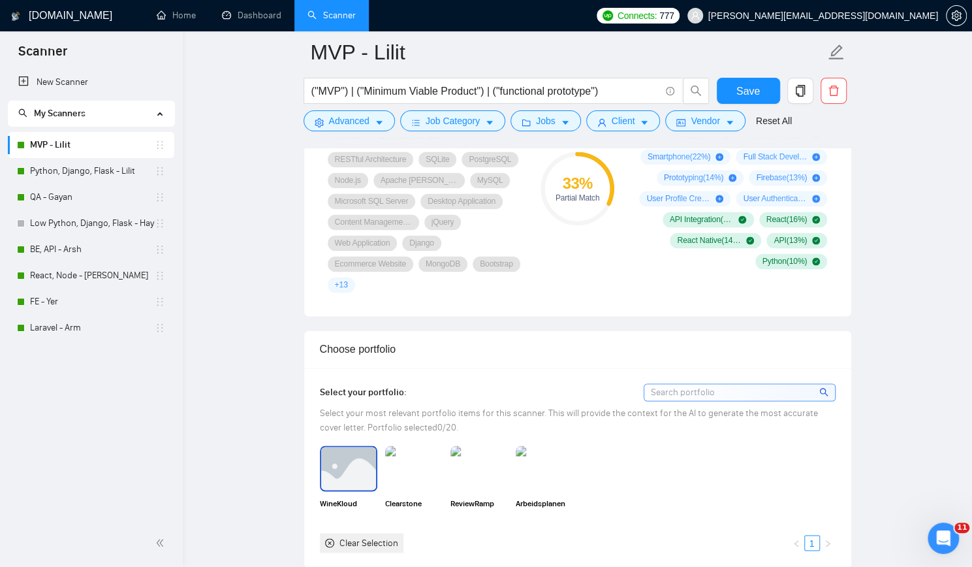
scroll to position [980, 0]
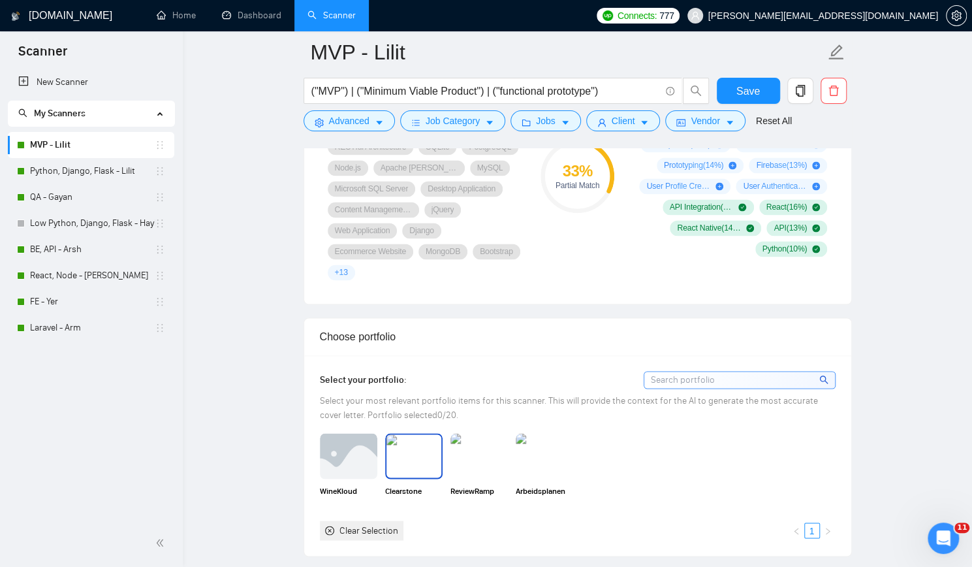
click at [395, 439] on img at bounding box center [414, 455] width 55 height 43
click at [462, 439] on img at bounding box center [479, 455] width 55 height 43
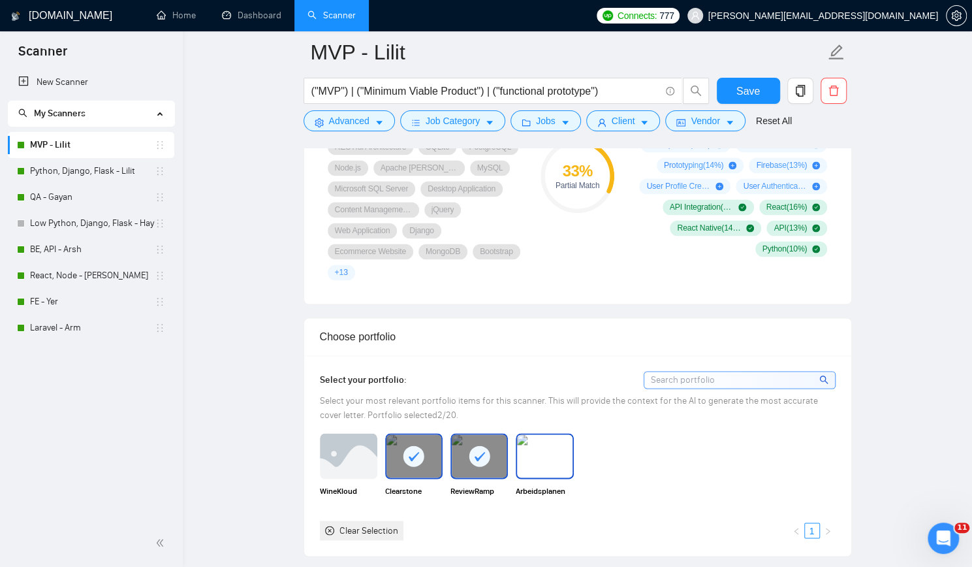
click at [539, 440] on img at bounding box center [544, 455] width 55 height 43
click at [758, 87] on span "Save" at bounding box center [749, 91] width 24 height 16
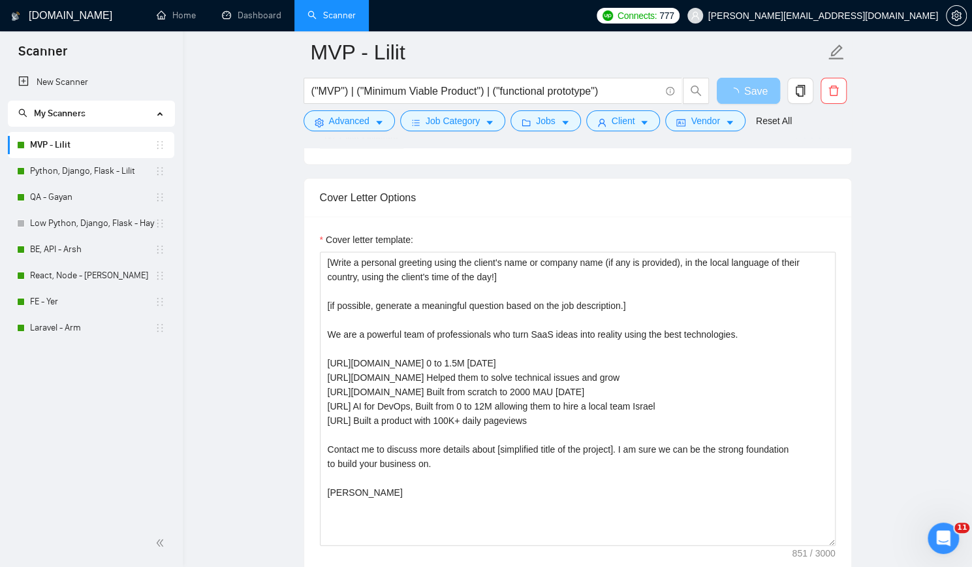
scroll to position [1110, 0]
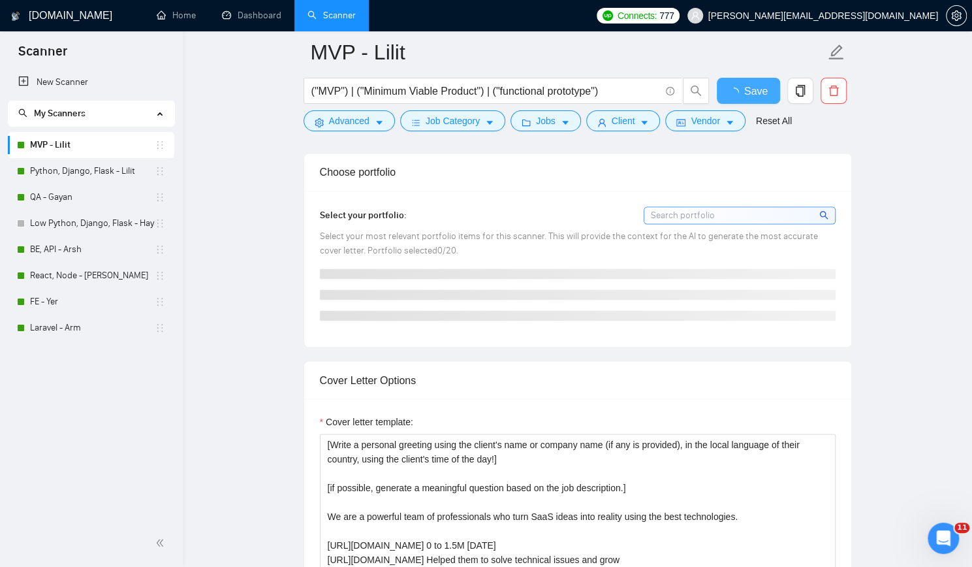
checkbox input "true"
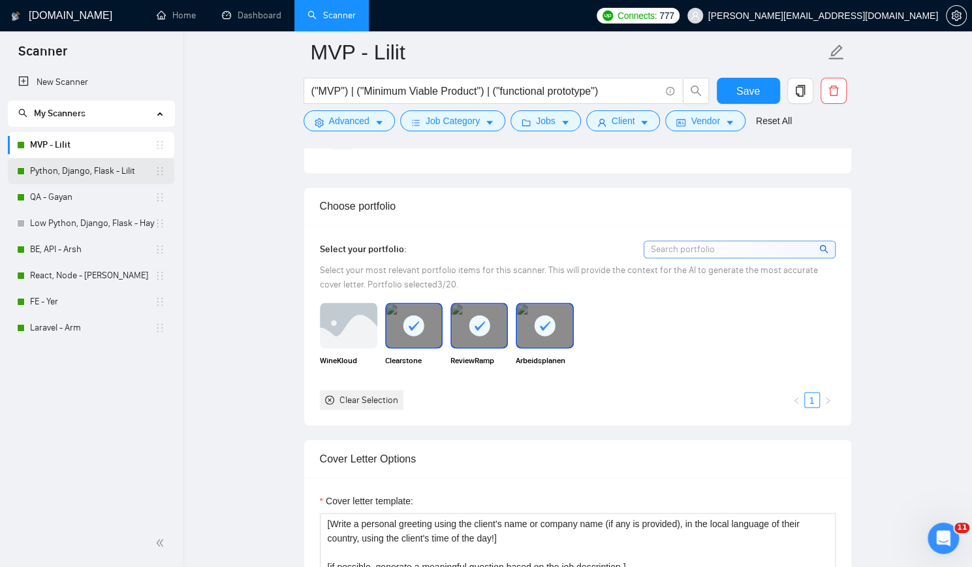
click at [65, 171] on link "Python, Django, Flask - Lilit" at bounding box center [92, 171] width 125 height 26
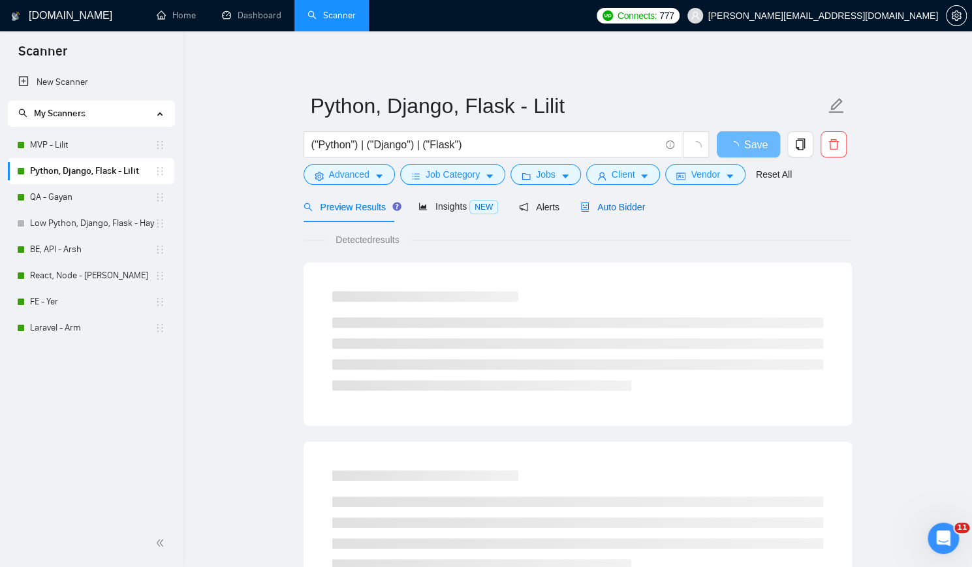
click at [619, 205] on span "Auto Bidder" at bounding box center [613, 207] width 65 height 10
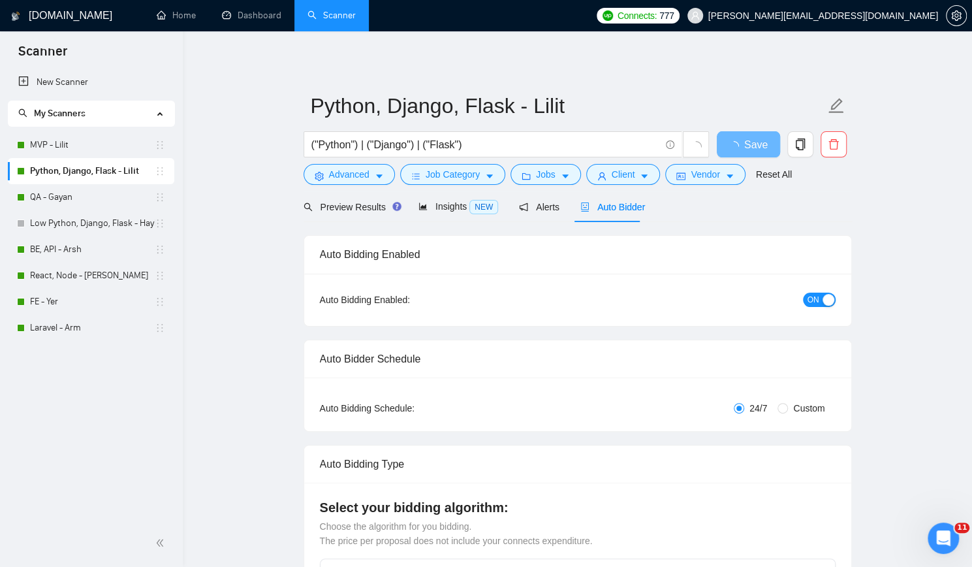
checkbox input "true"
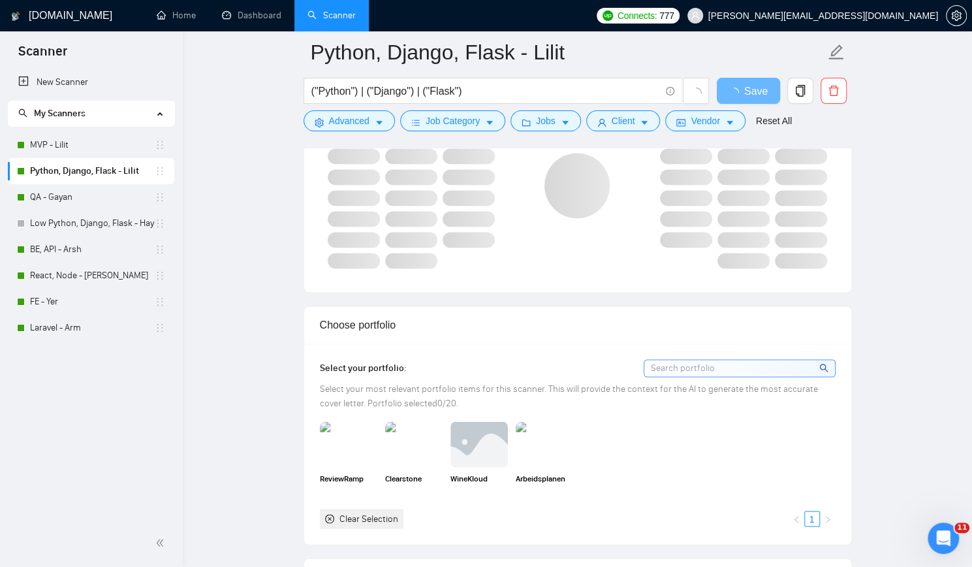
scroll to position [980, 0]
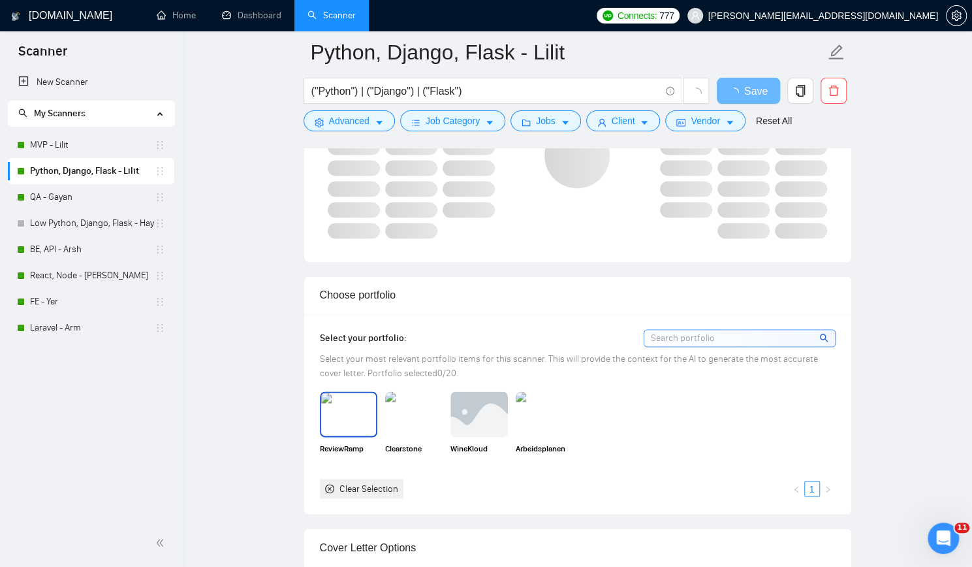
click at [346, 416] on img at bounding box center [348, 413] width 55 height 43
click at [417, 413] on img at bounding box center [414, 413] width 55 height 43
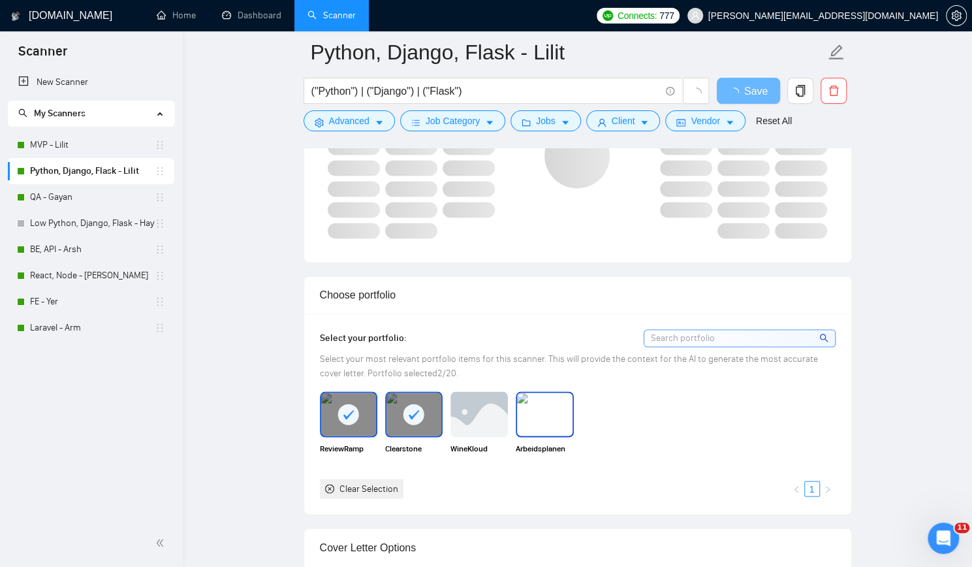
click at [531, 408] on img at bounding box center [544, 413] width 55 height 43
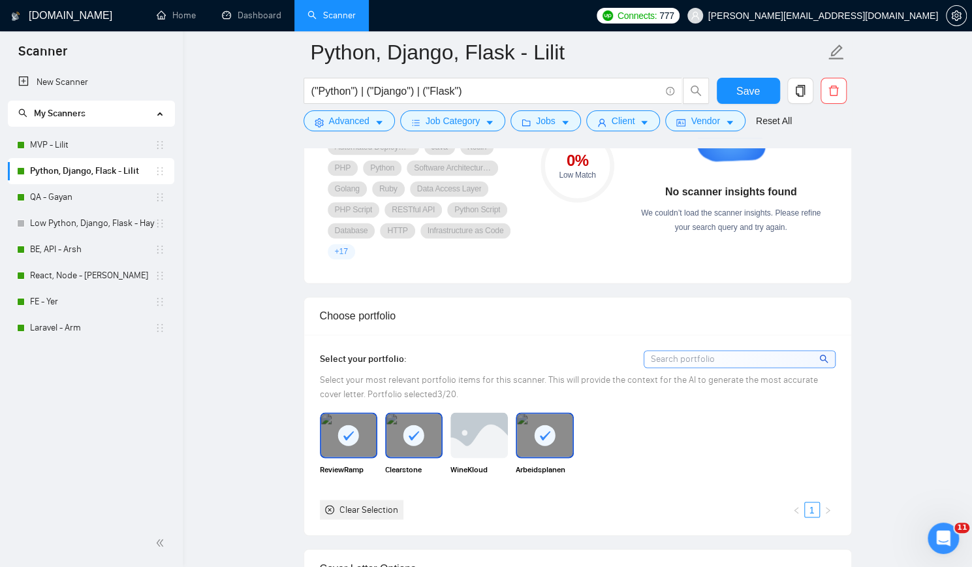
click at [146, 443] on div "New Scanner My Scanners MVP - Lilit Python, Django, Flask - Lilit QA - Gayan Lo…" at bounding box center [91, 294] width 183 height 450
drag, startPoint x: 756, startPoint y: 87, endPoint x: 758, endPoint y: 93, distance: 6.8
click at [757, 87] on span "Save" at bounding box center [749, 91] width 24 height 16
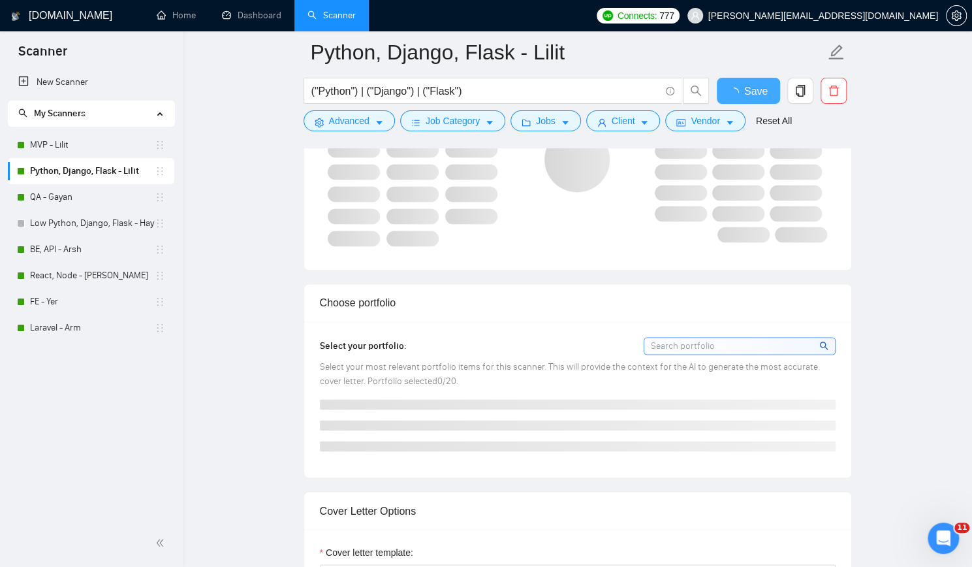
checkbox input "true"
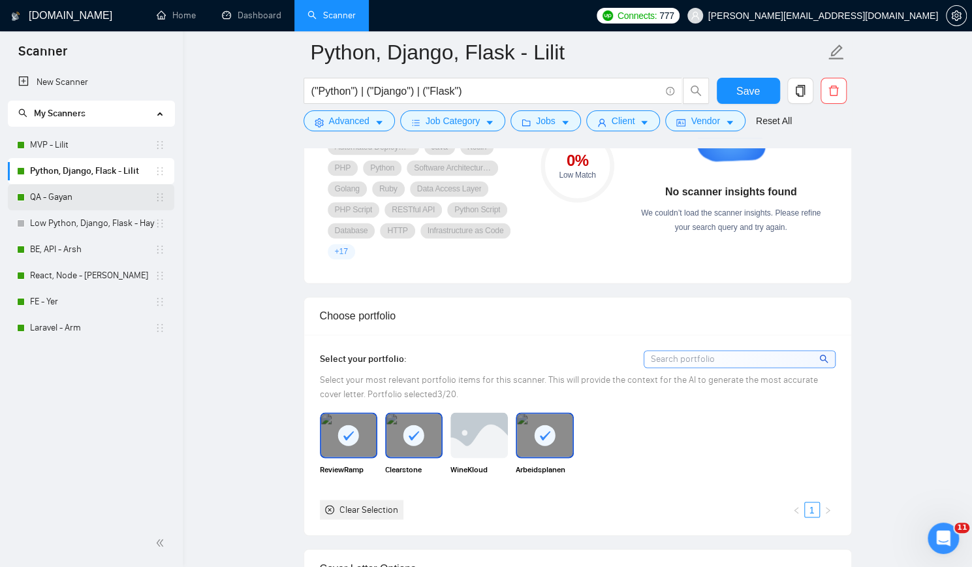
click at [56, 201] on link "QA - Gayan" at bounding box center [92, 197] width 125 height 26
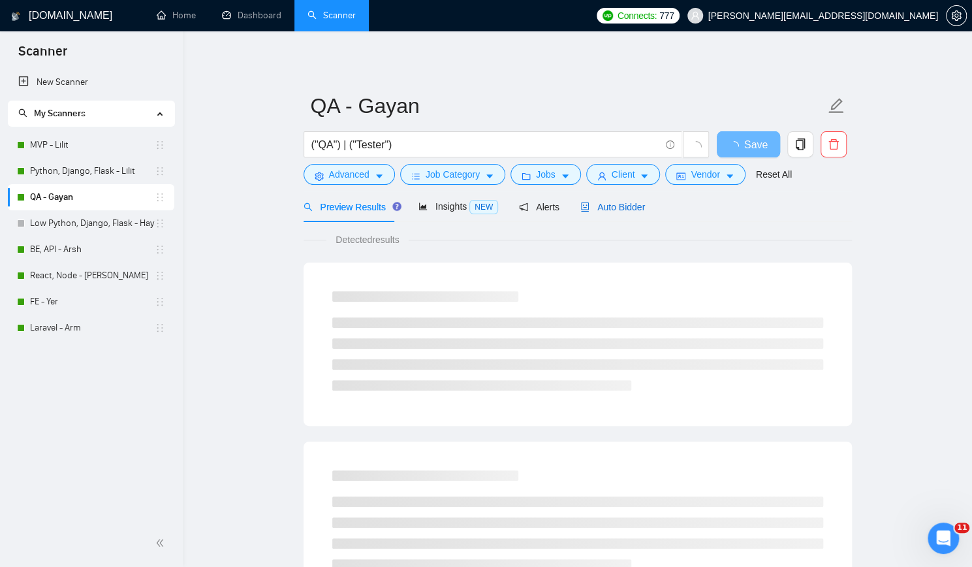
click at [616, 204] on span "Auto Bidder" at bounding box center [613, 207] width 65 height 10
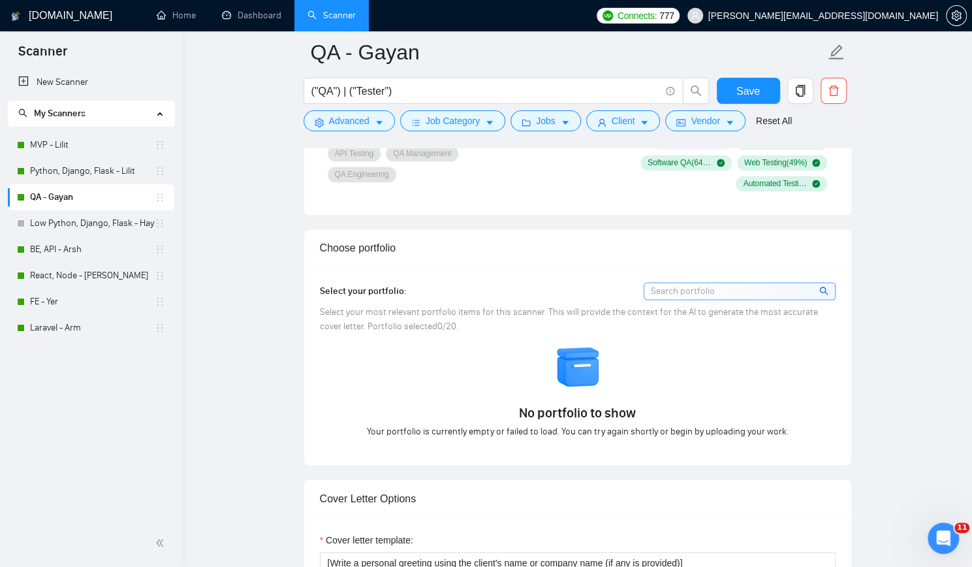
scroll to position [1110, 0]
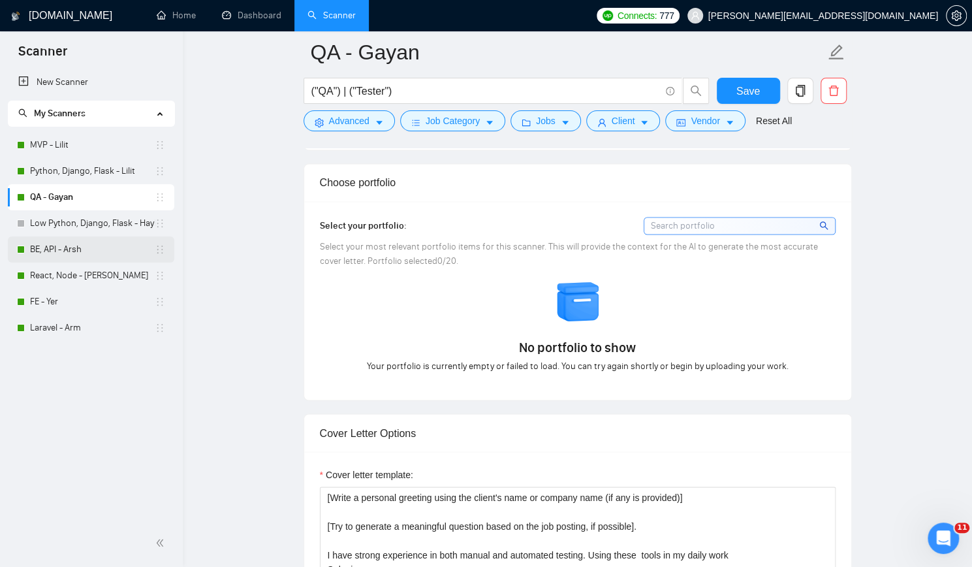
click at [68, 248] on link "BE, API - Arsh" at bounding box center [92, 249] width 125 height 26
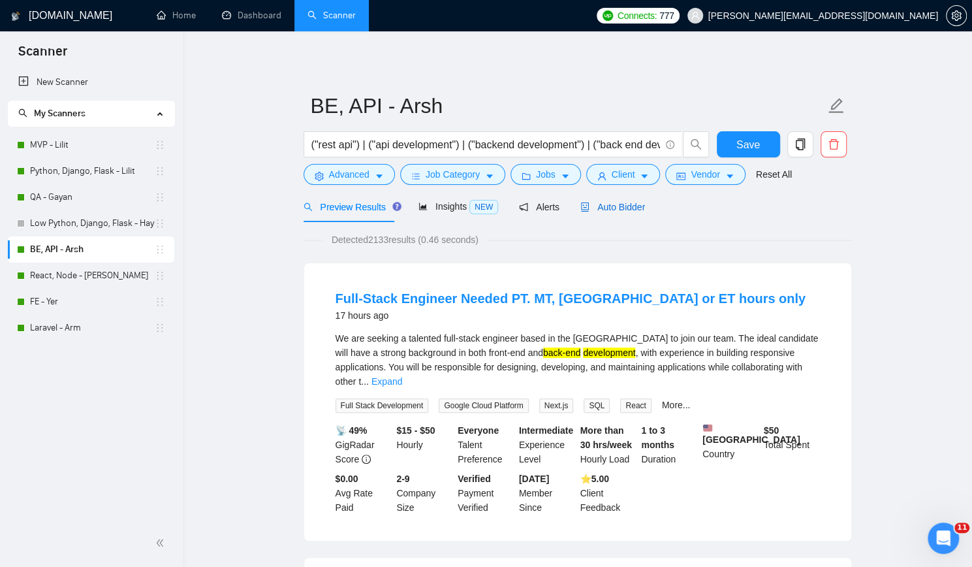
click at [610, 208] on span "Auto Bidder" at bounding box center [613, 207] width 65 height 10
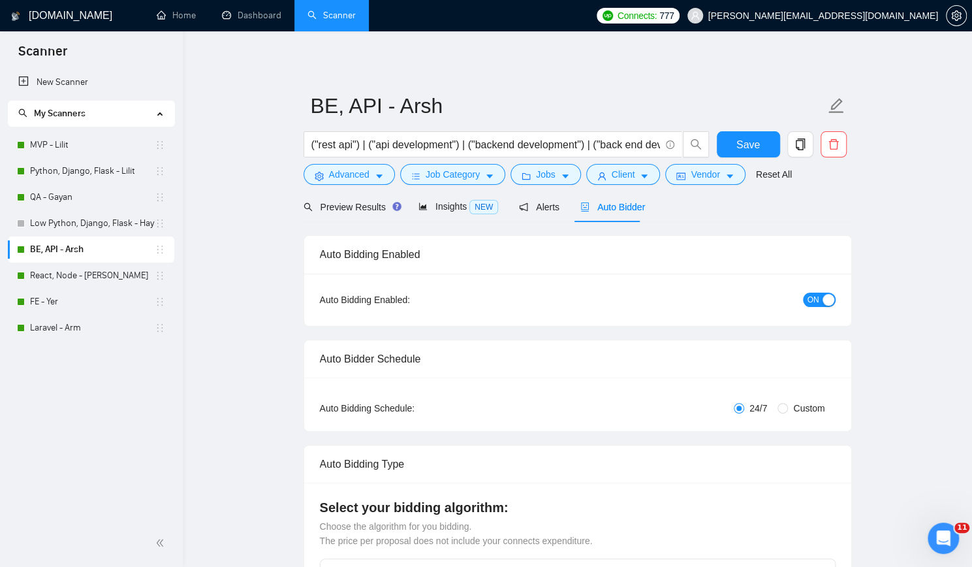
checkbox input "true"
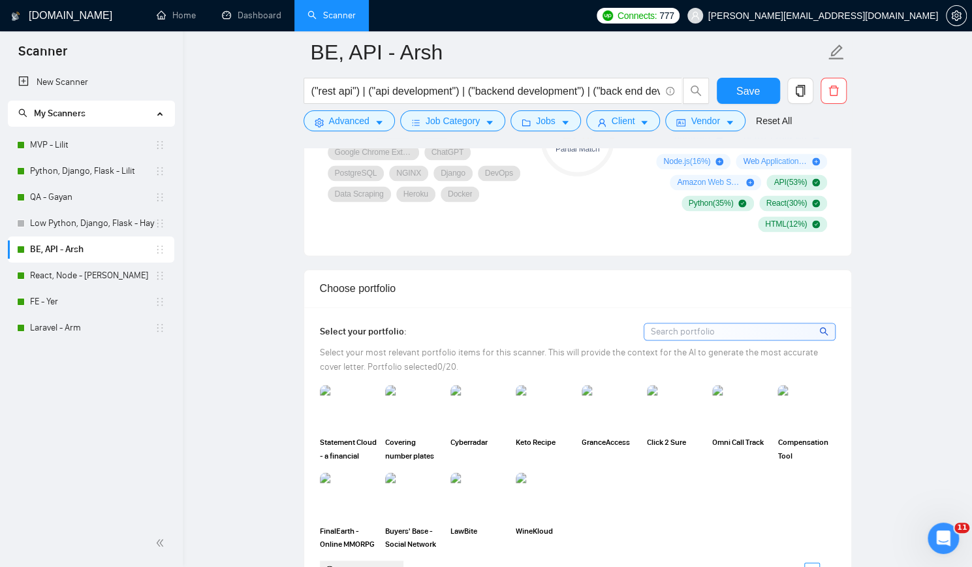
scroll to position [1110, 0]
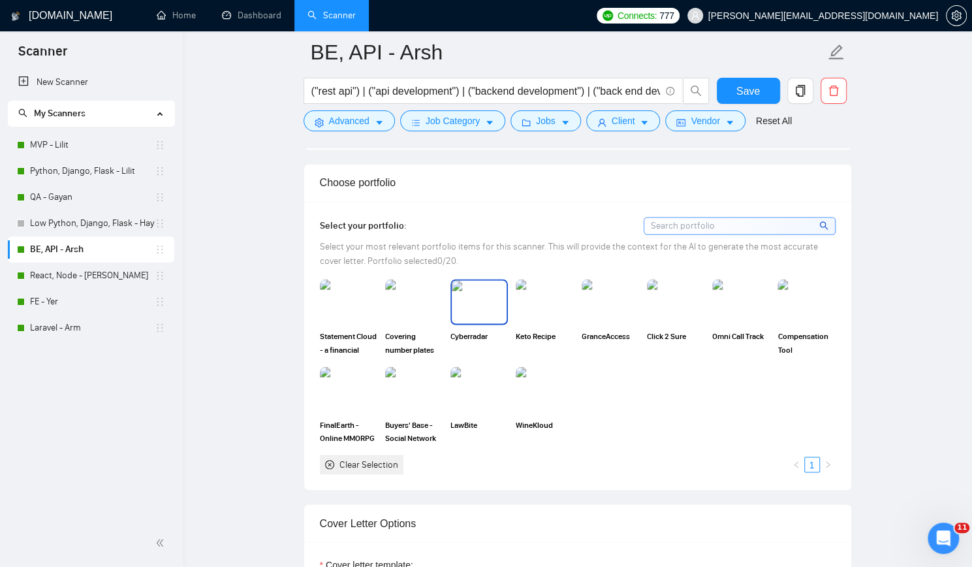
click at [468, 295] on img at bounding box center [479, 301] width 55 height 43
click at [354, 302] on img at bounding box center [348, 301] width 55 height 43
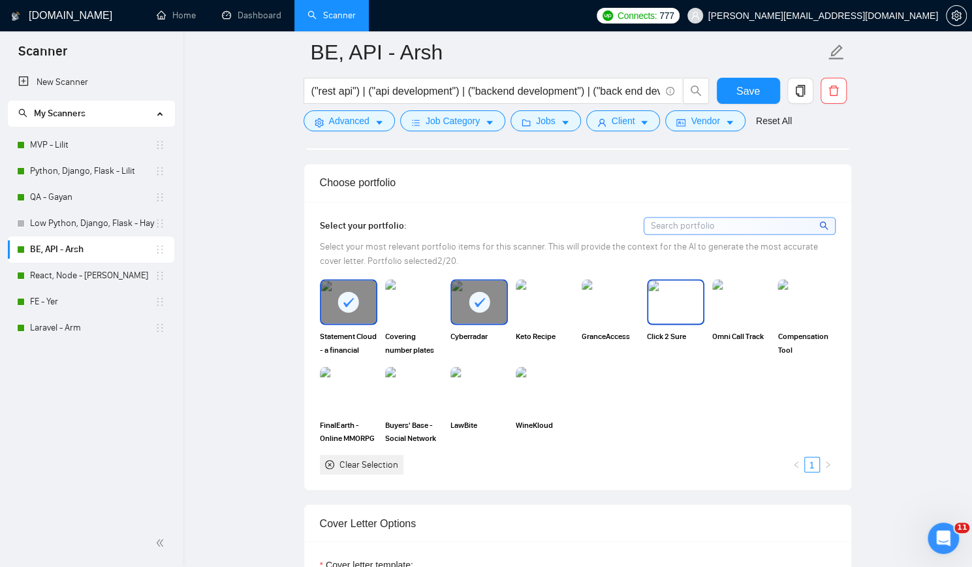
click at [694, 312] on img at bounding box center [675, 301] width 55 height 43
click at [694, 312] on div at bounding box center [675, 301] width 55 height 43
click at [798, 315] on img at bounding box center [806, 301] width 55 height 43
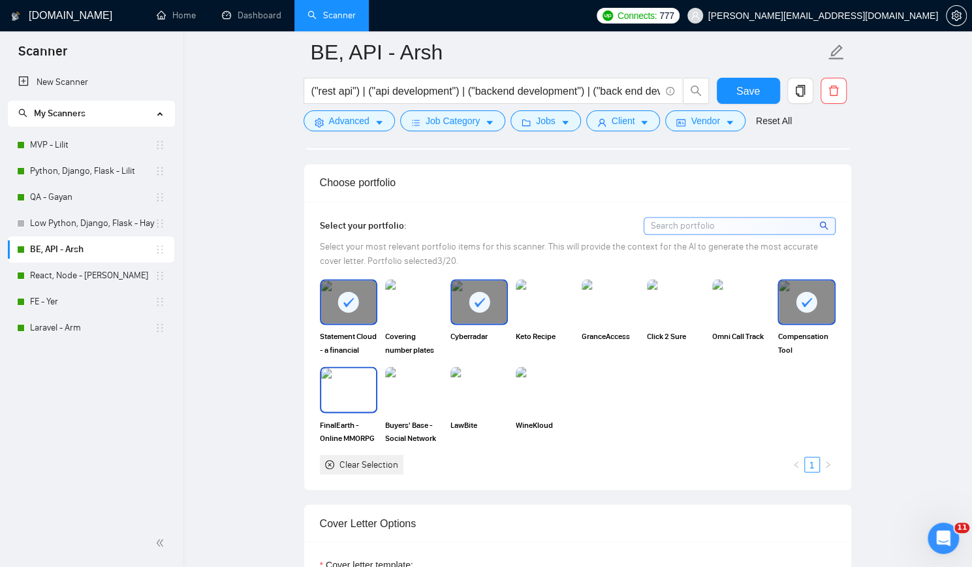
click at [344, 394] on img at bounding box center [348, 389] width 55 height 43
click at [751, 91] on span "Save" at bounding box center [749, 91] width 24 height 16
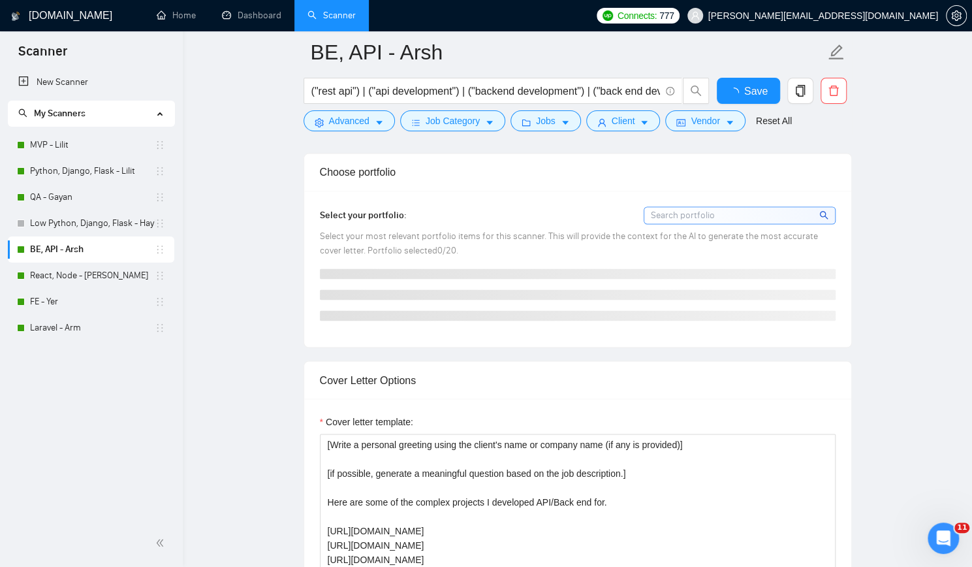
checkbox input "true"
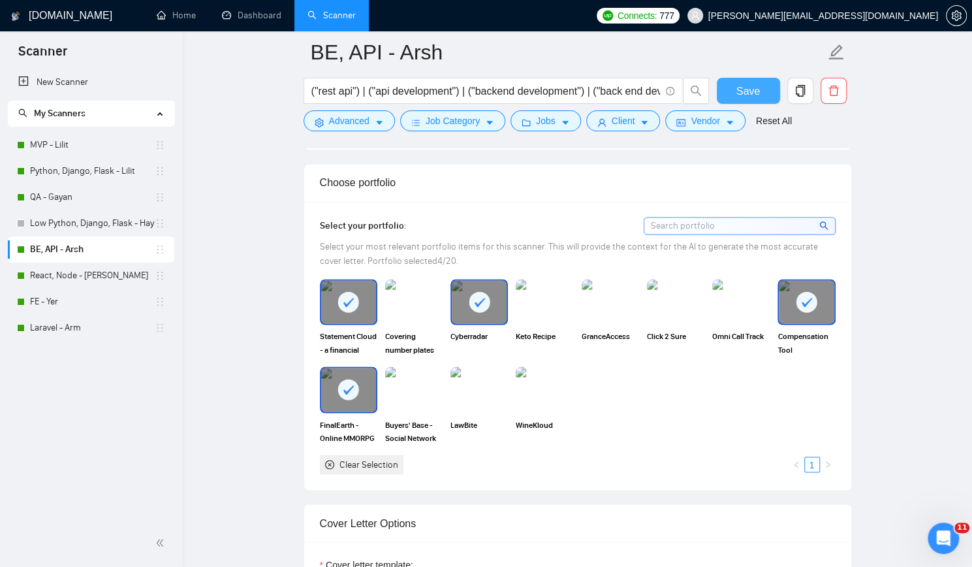
click at [747, 91] on span "Save" at bounding box center [749, 91] width 24 height 16
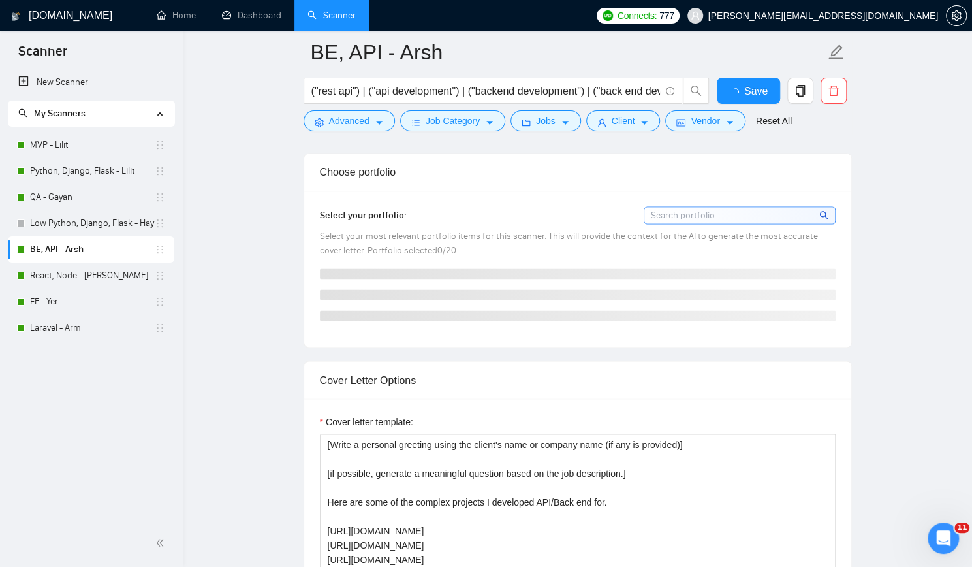
checkbox input "true"
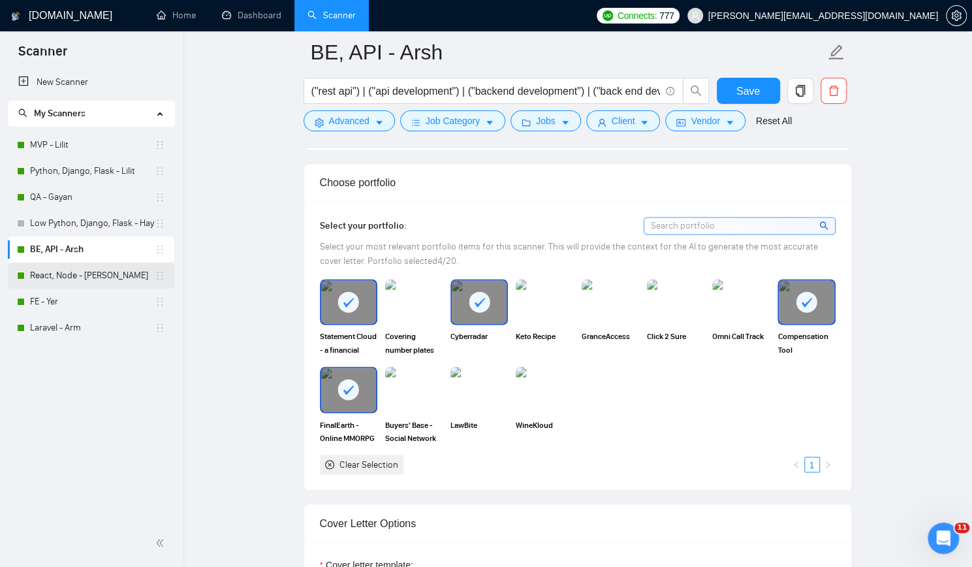
click at [103, 270] on link "React, Node - [PERSON_NAME]" at bounding box center [92, 276] width 125 height 26
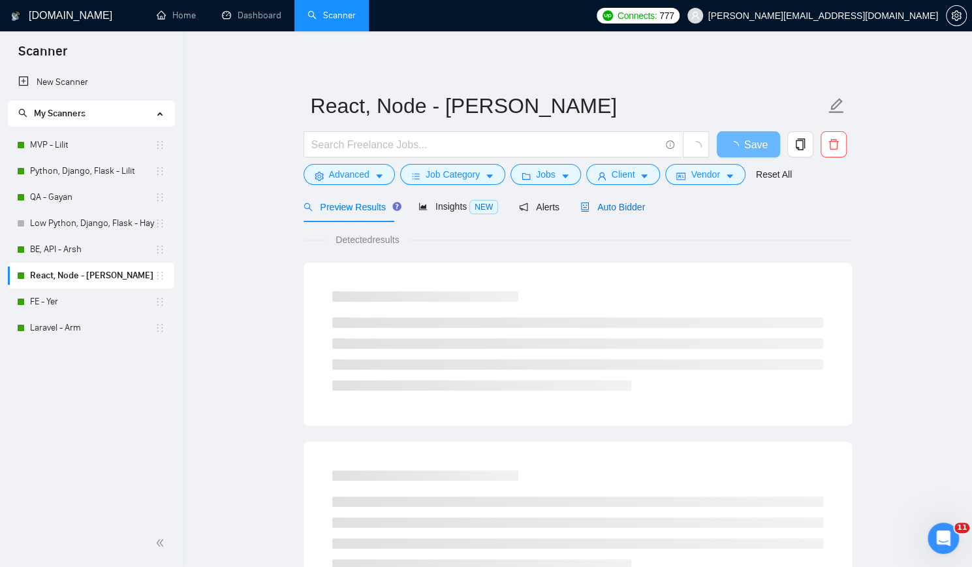
click at [615, 204] on span "Auto Bidder" at bounding box center [613, 207] width 65 height 10
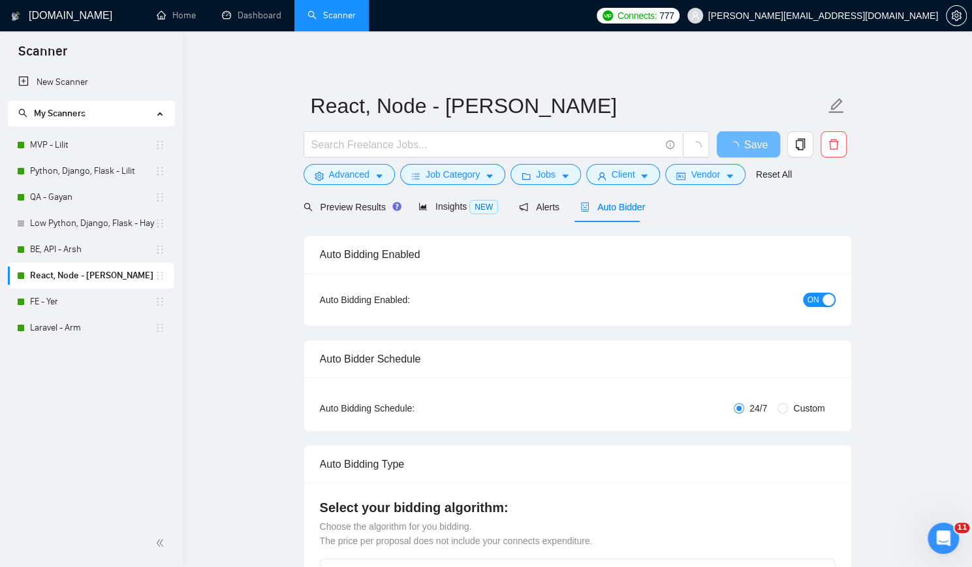
checkbox input "true"
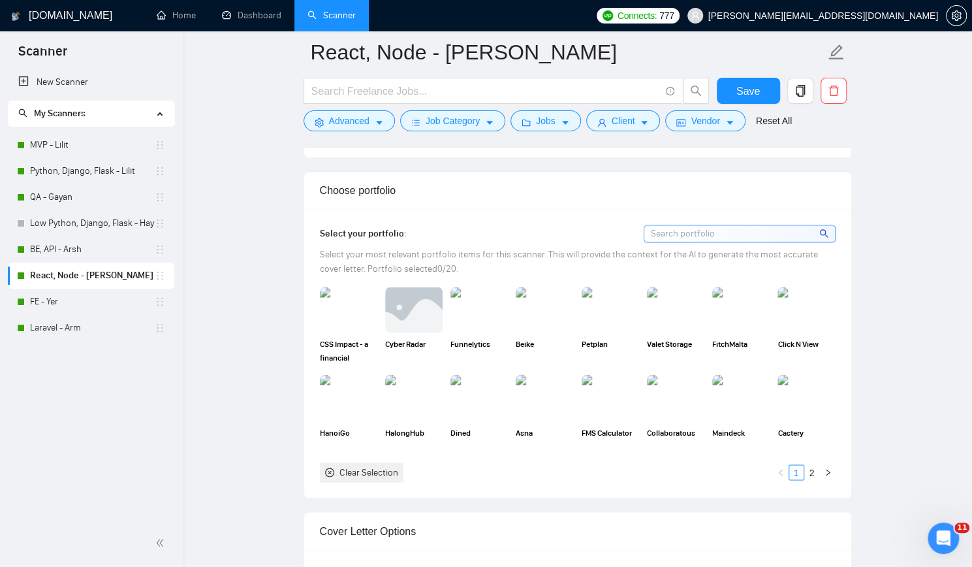
scroll to position [1110, 0]
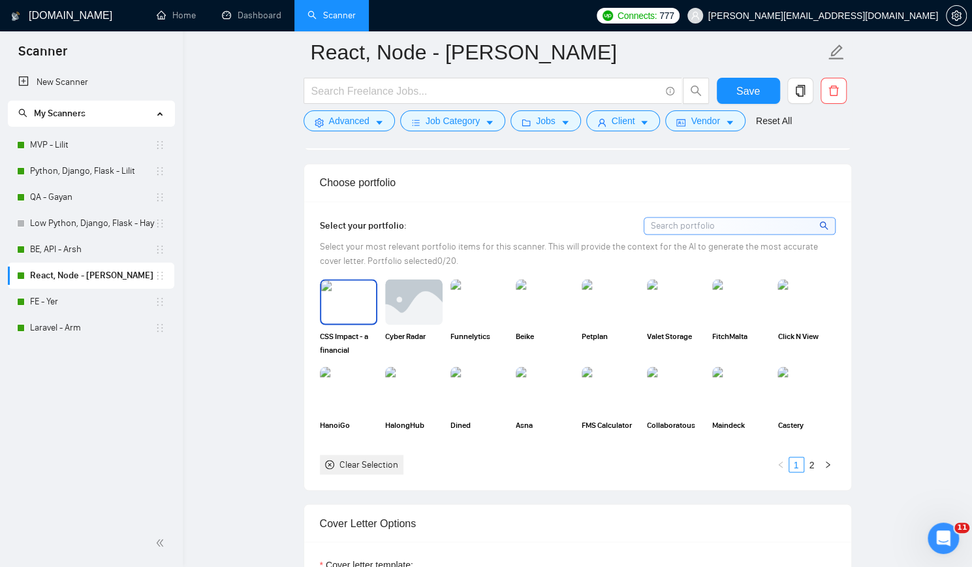
click at [349, 293] on img at bounding box center [348, 301] width 55 height 43
click at [415, 298] on img at bounding box center [414, 301] width 55 height 43
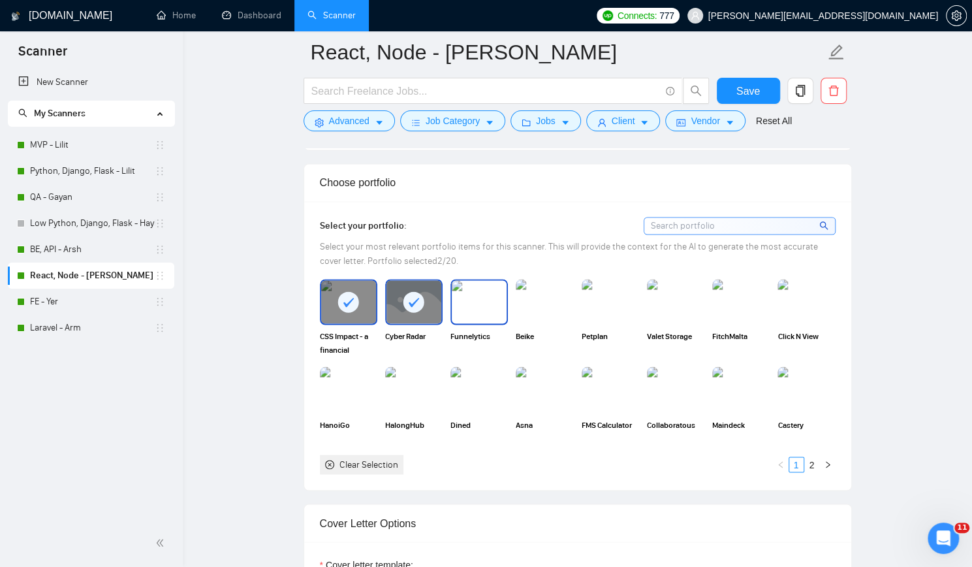
click at [483, 298] on img at bounding box center [479, 301] width 55 height 43
click at [810, 310] on img at bounding box center [806, 301] width 55 height 43
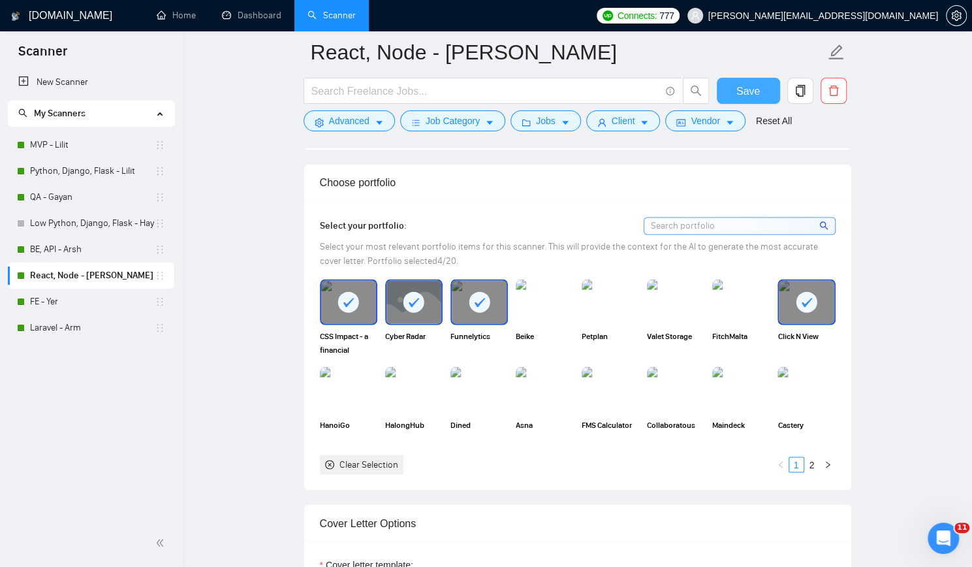
click at [746, 90] on span "Save" at bounding box center [749, 91] width 24 height 16
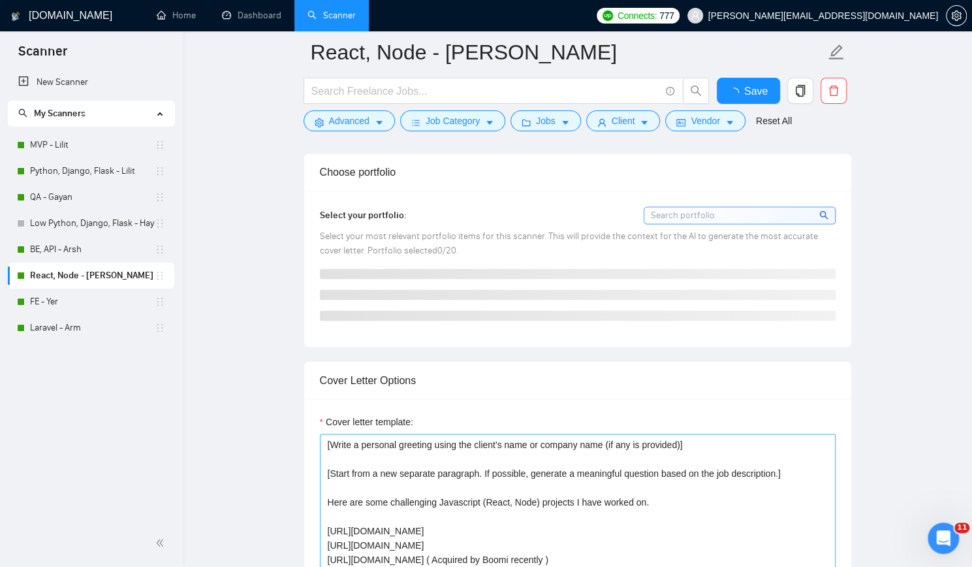
checkbox input "true"
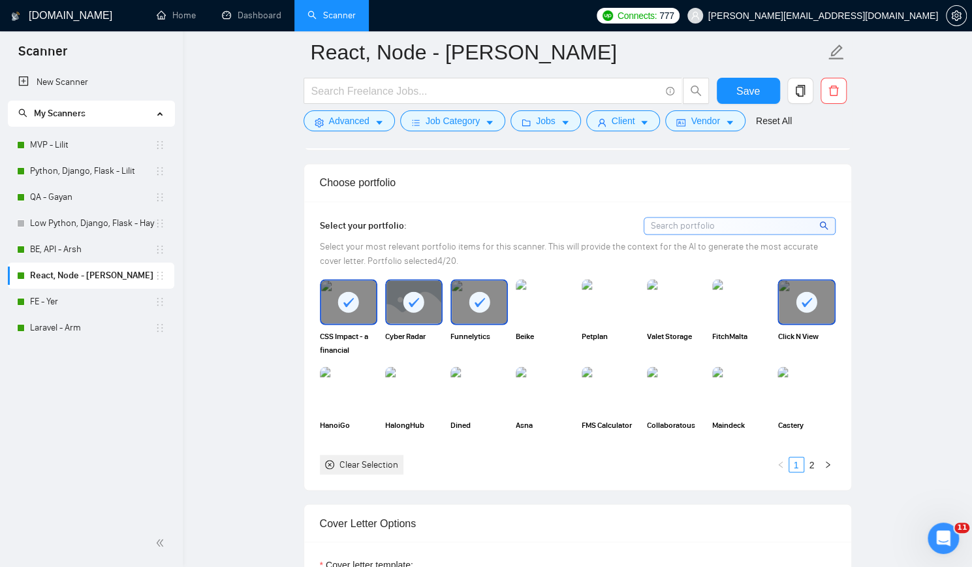
click at [24, 396] on div "New Scanner My Scanners MVP - Lilit Python, Django, Flask - Lilit QA - Gayan Lo…" at bounding box center [91, 294] width 183 height 450
click at [767, 82] on button "Save" at bounding box center [748, 91] width 63 height 26
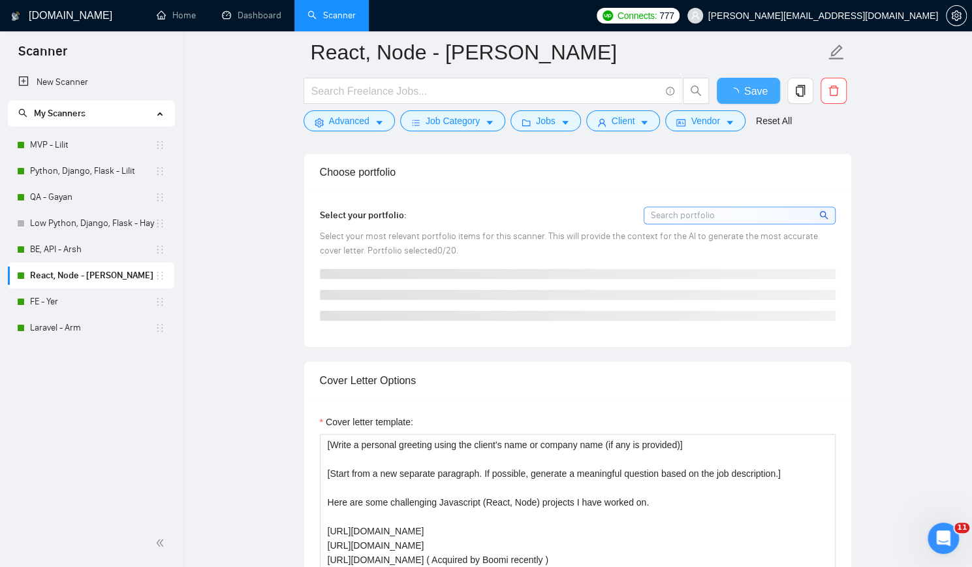
checkbox input "true"
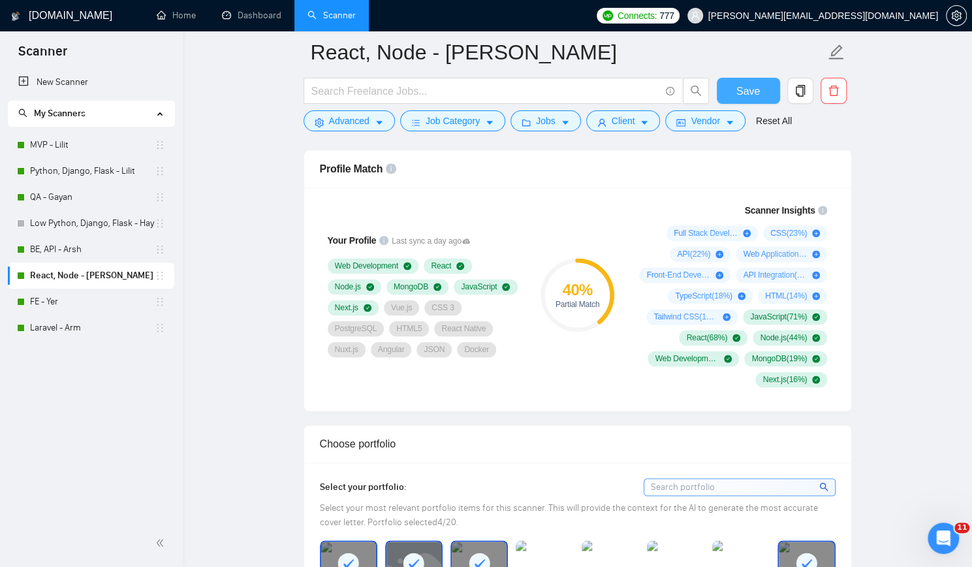
scroll to position [980, 0]
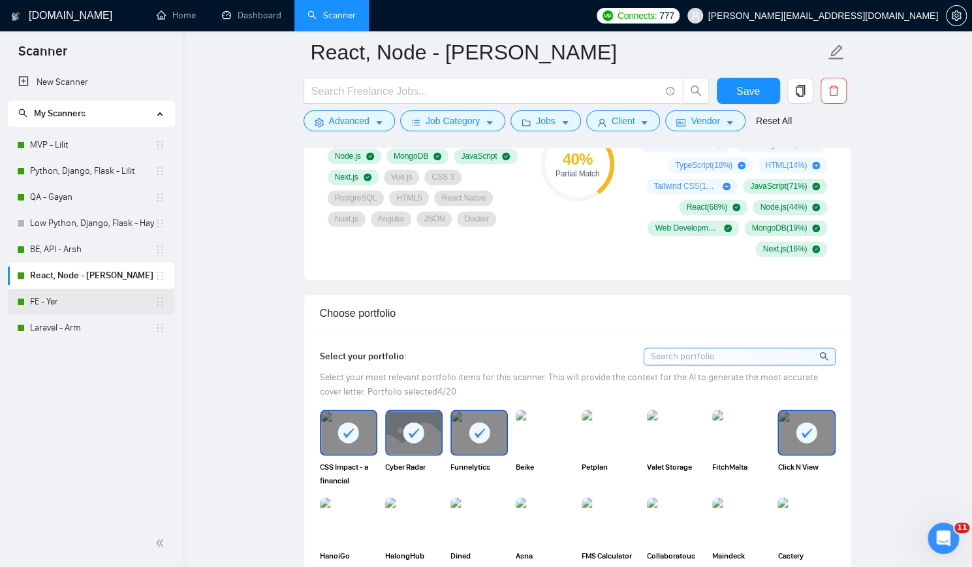
click at [76, 295] on link "FE - Yer" at bounding box center [92, 302] width 125 height 26
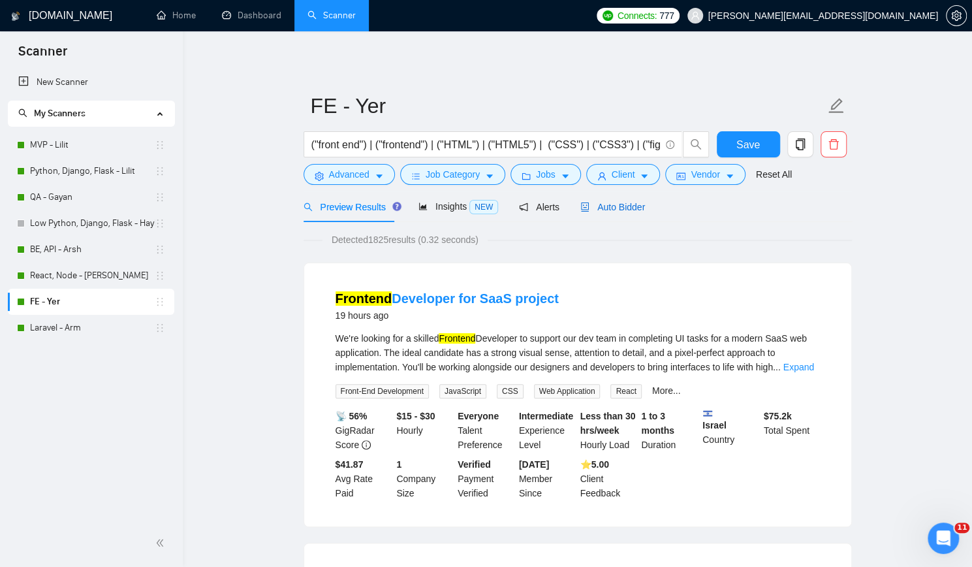
click at [603, 207] on span "Auto Bidder" at bounding box center [613, 207] width 65 height 10
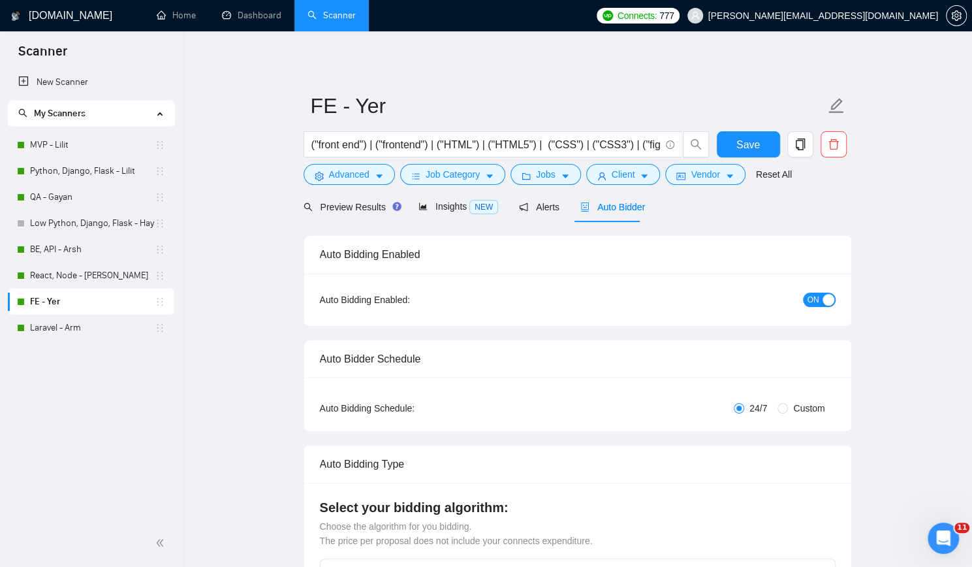
checkbox input "true"
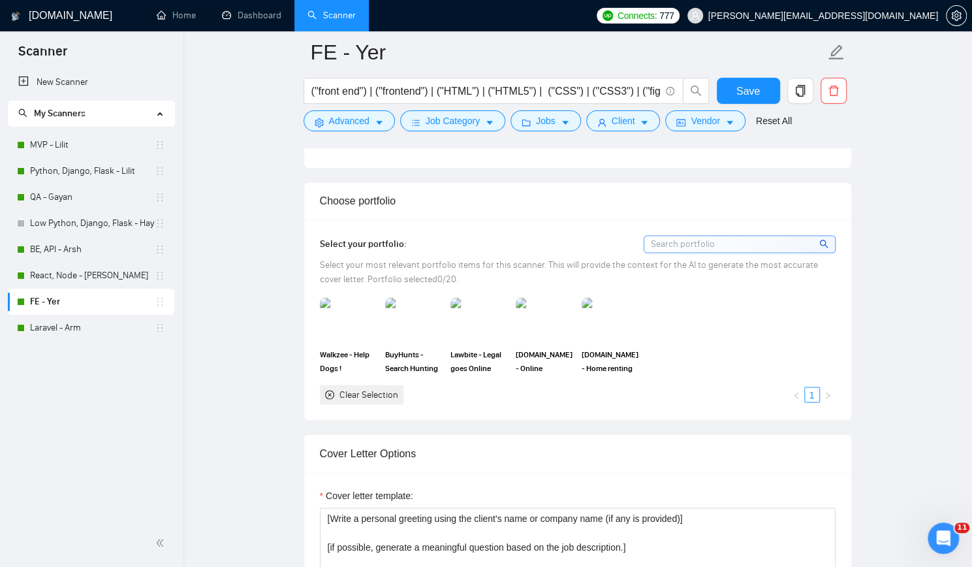
scroll to position [1110, 0]
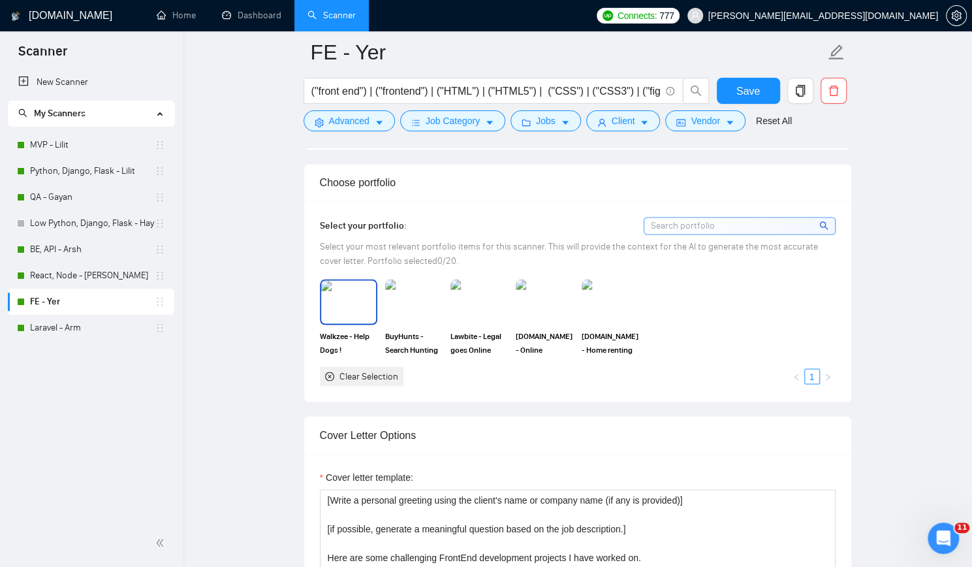
click at [362, 304] on img at bounding box center [348, 301] width 55 height 43
click at [401, 304] on img at bounding box center [414, 301] width 55 height 43
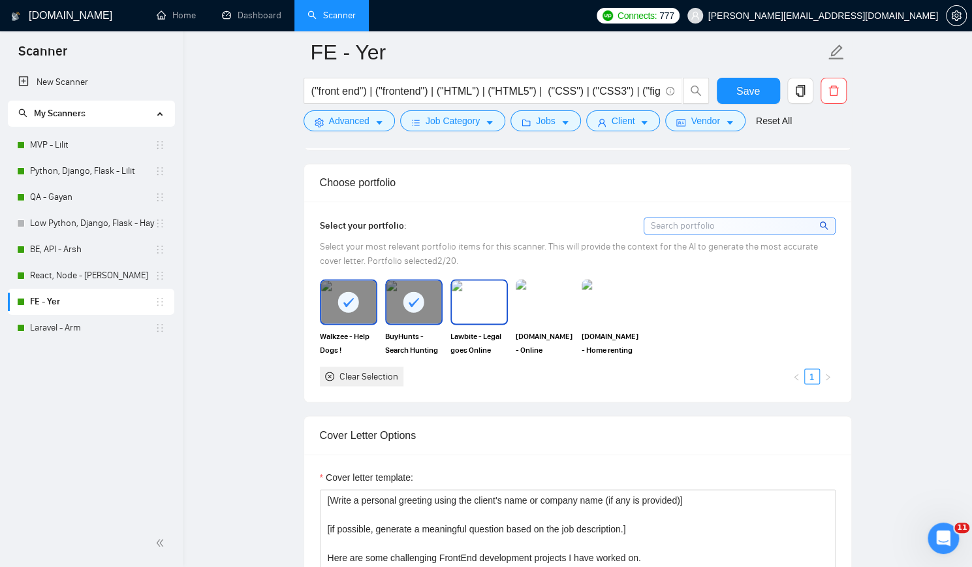
click at [466, 302] on img at bounding box center [479, 301] width 55 height 43
click at [591, 301] on img at bounding box center [610, 301] width 55 height 43
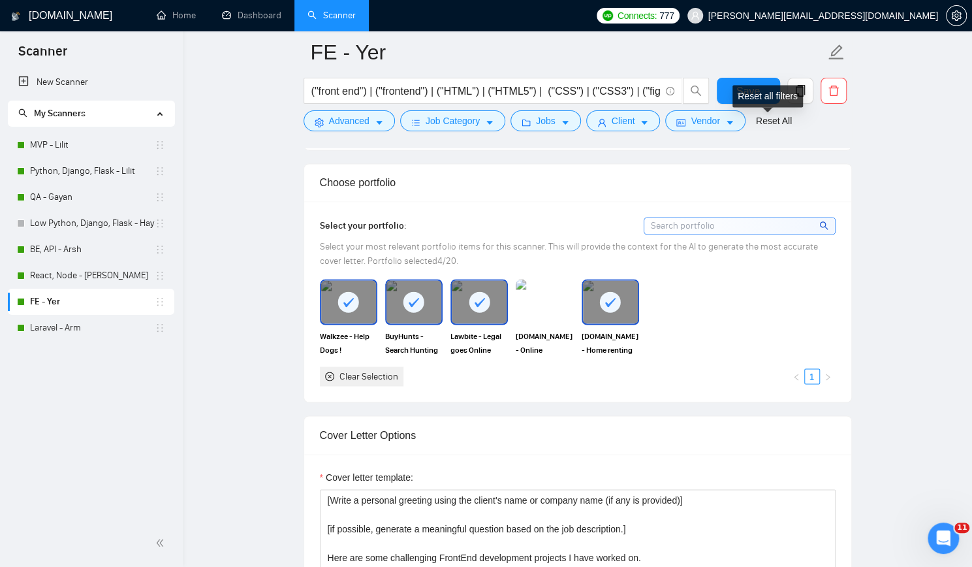
click at [758, 96] on div "Reset all filters" at bounding box center [768, 96] width 71 height 22
click at [746, 86] on span "Save" at bounding box center [749, 91] width 24 height 16
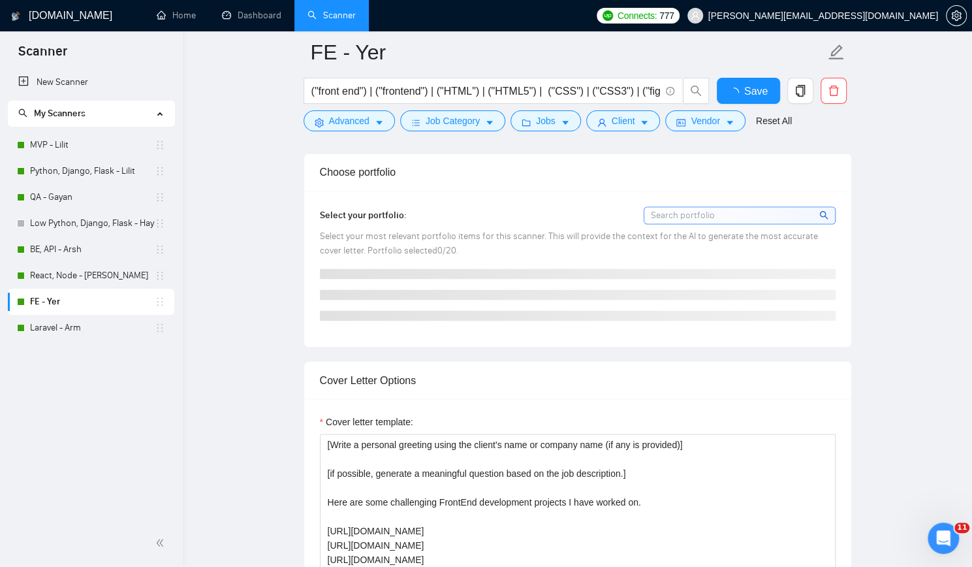
checkbox input "true"
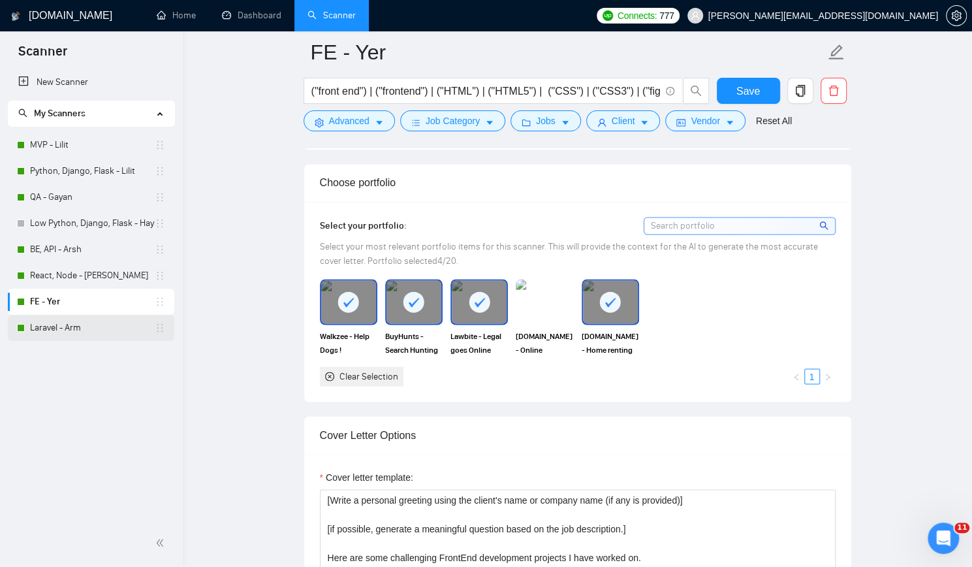
click at [64, 322] on link "Laravel - Arm" at bounding box center [92, 328] width 125 height 26
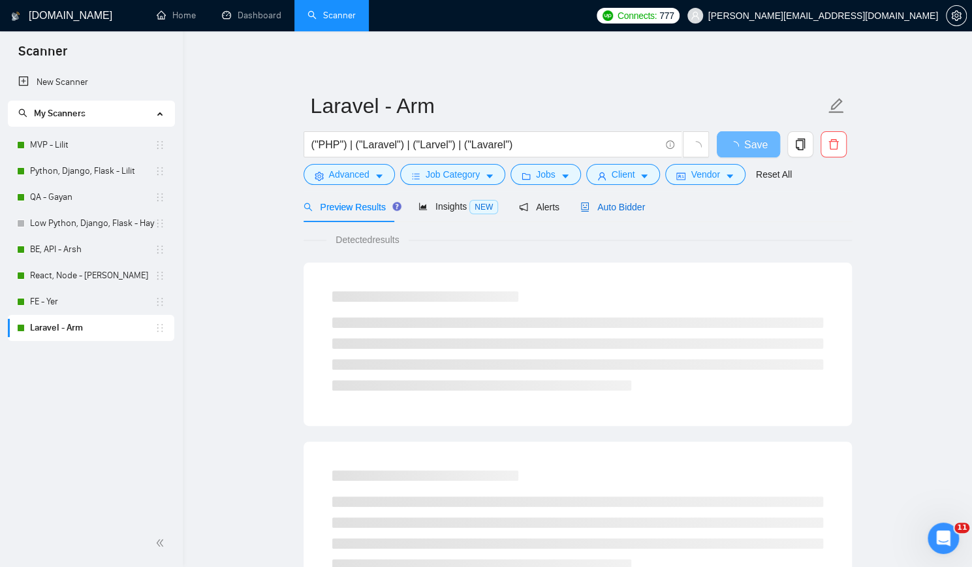
click at [620, 206] on span "Auto Bidder" at bounding box center [613, 207] width 65 height 10
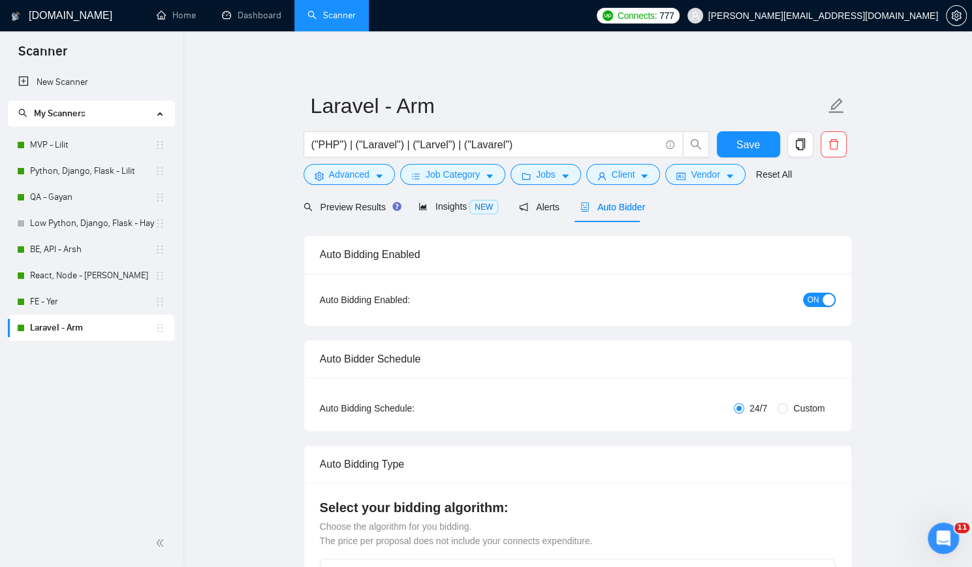
click at [620, 206] on span "Auto Bidder" at bounding box center [613, 207] width 65 height 10
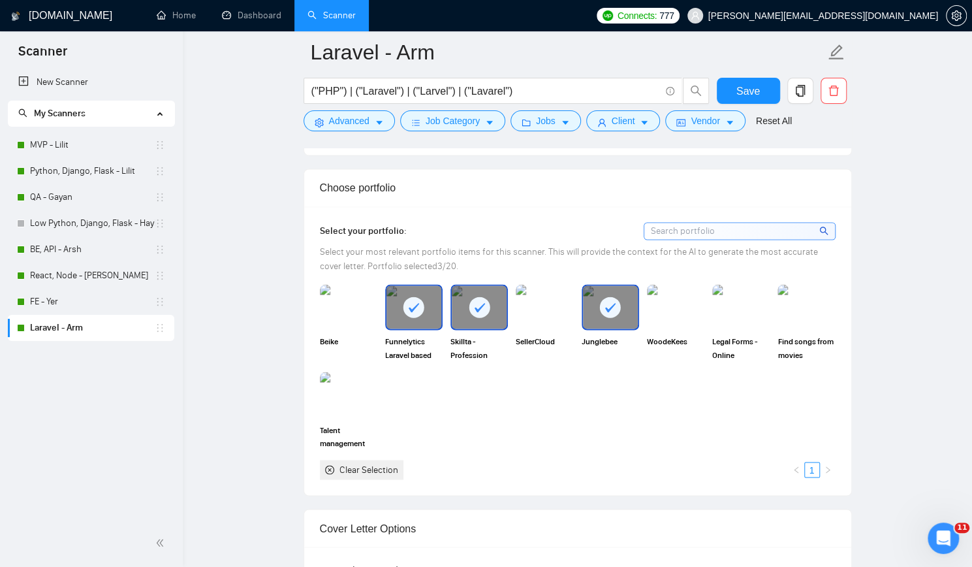
scroll to position [1110, 0]
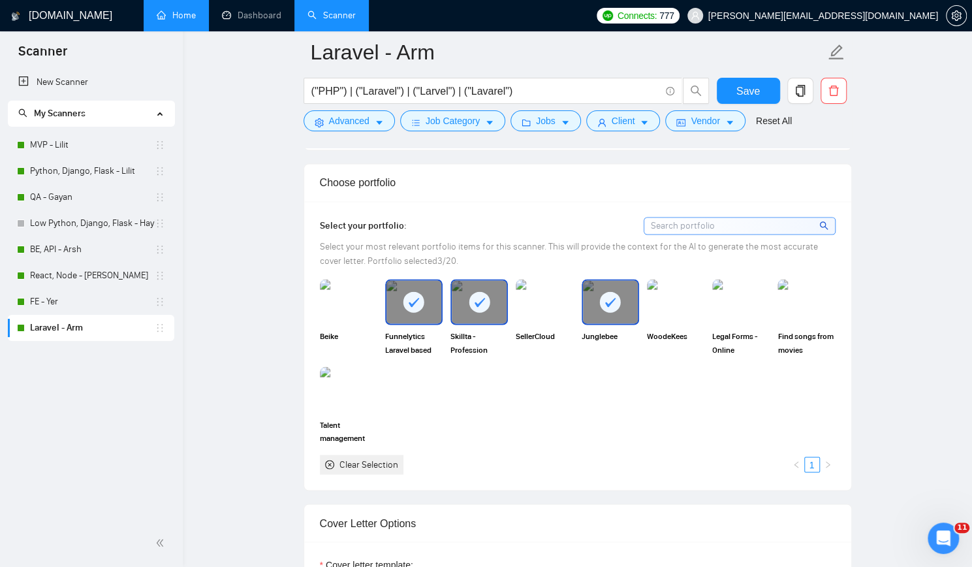
click at [181, 14] on link "Home" at bounding box center [176, 15] width 39 height 11
